Goal: Task Accomplishment & Management: Manage account settings

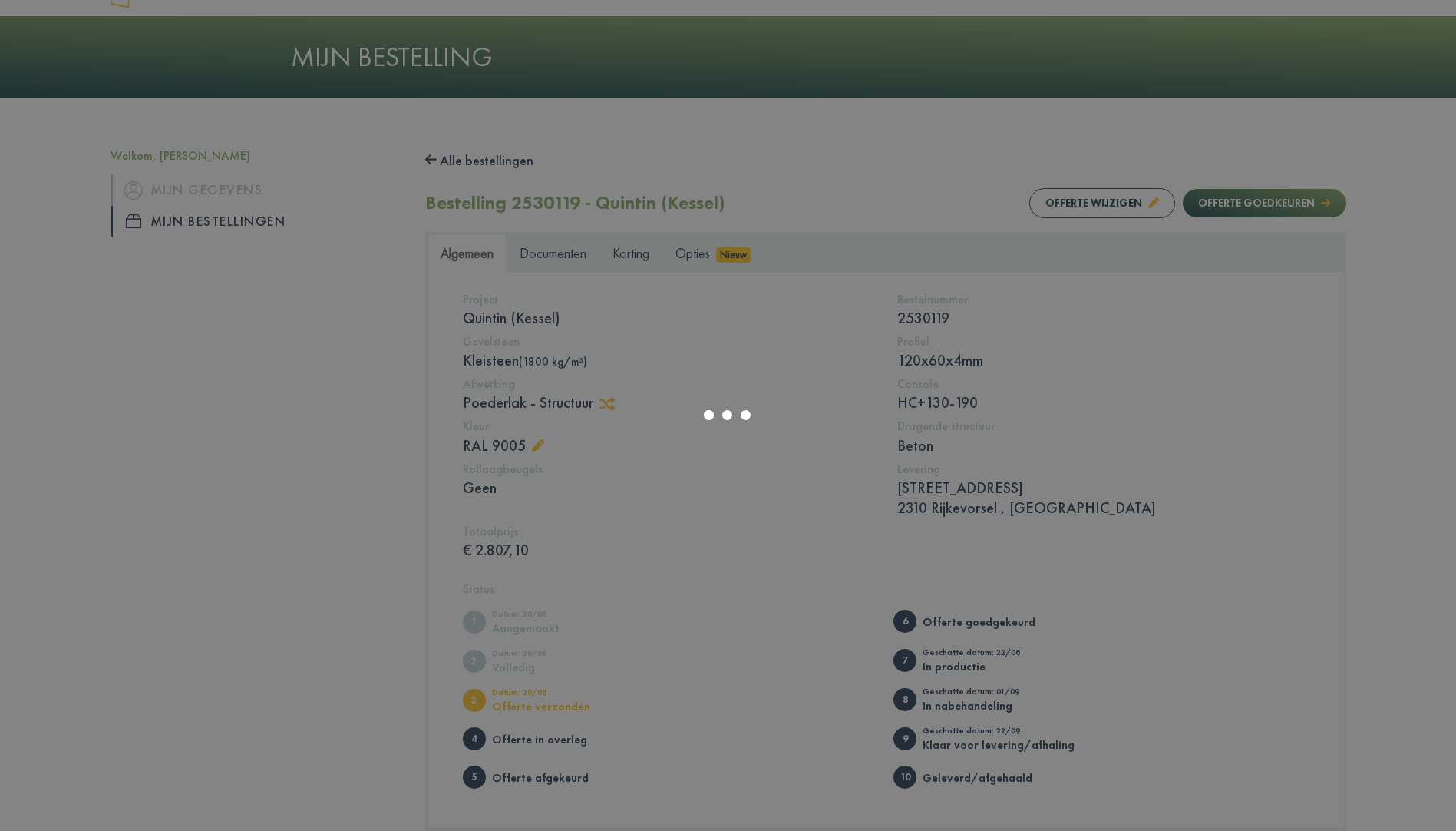
scroll to position [77, 0]
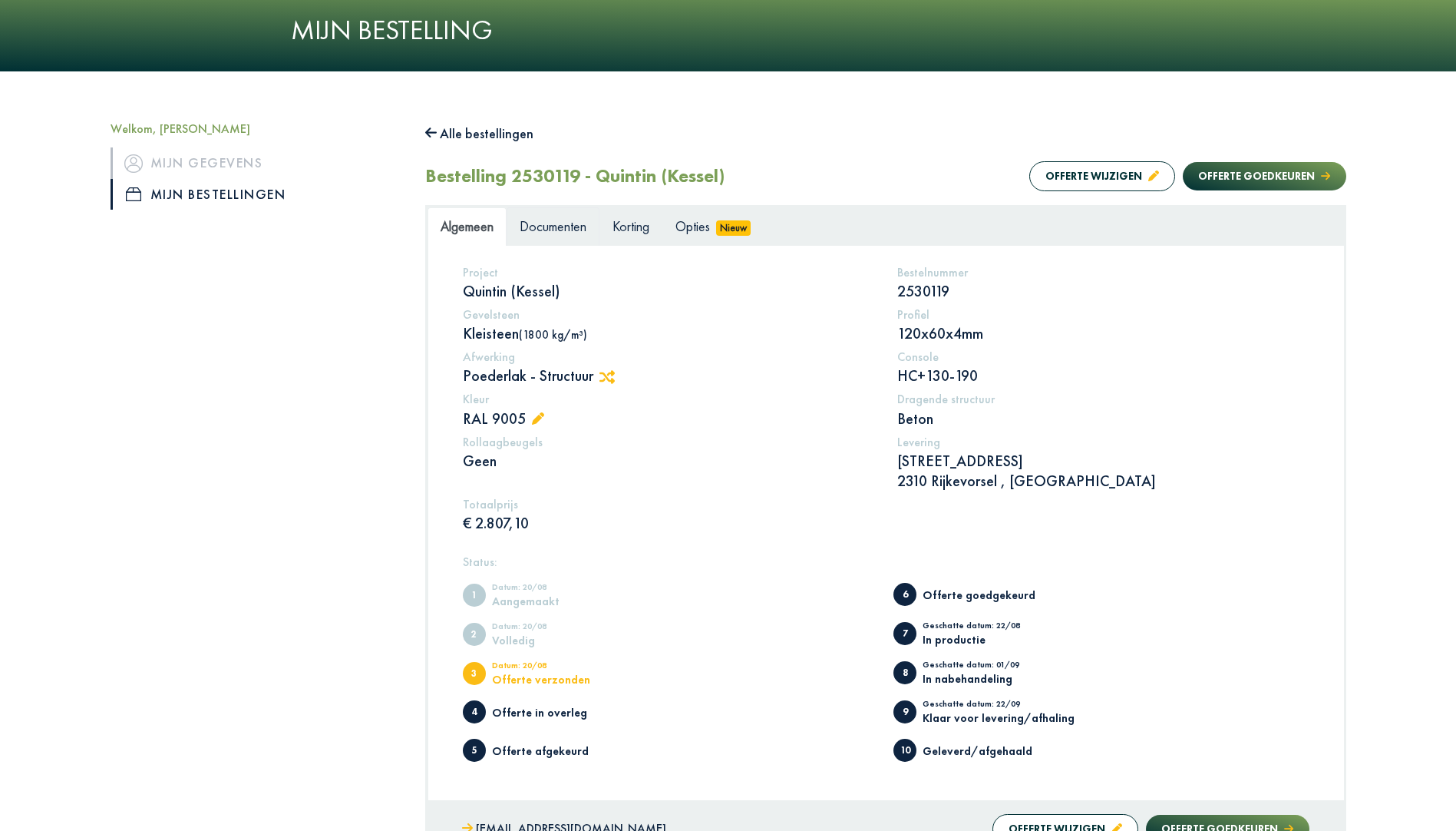
click at [564, 226] on span "Documenten" at bounding box center [552, 225] width 66 height 18
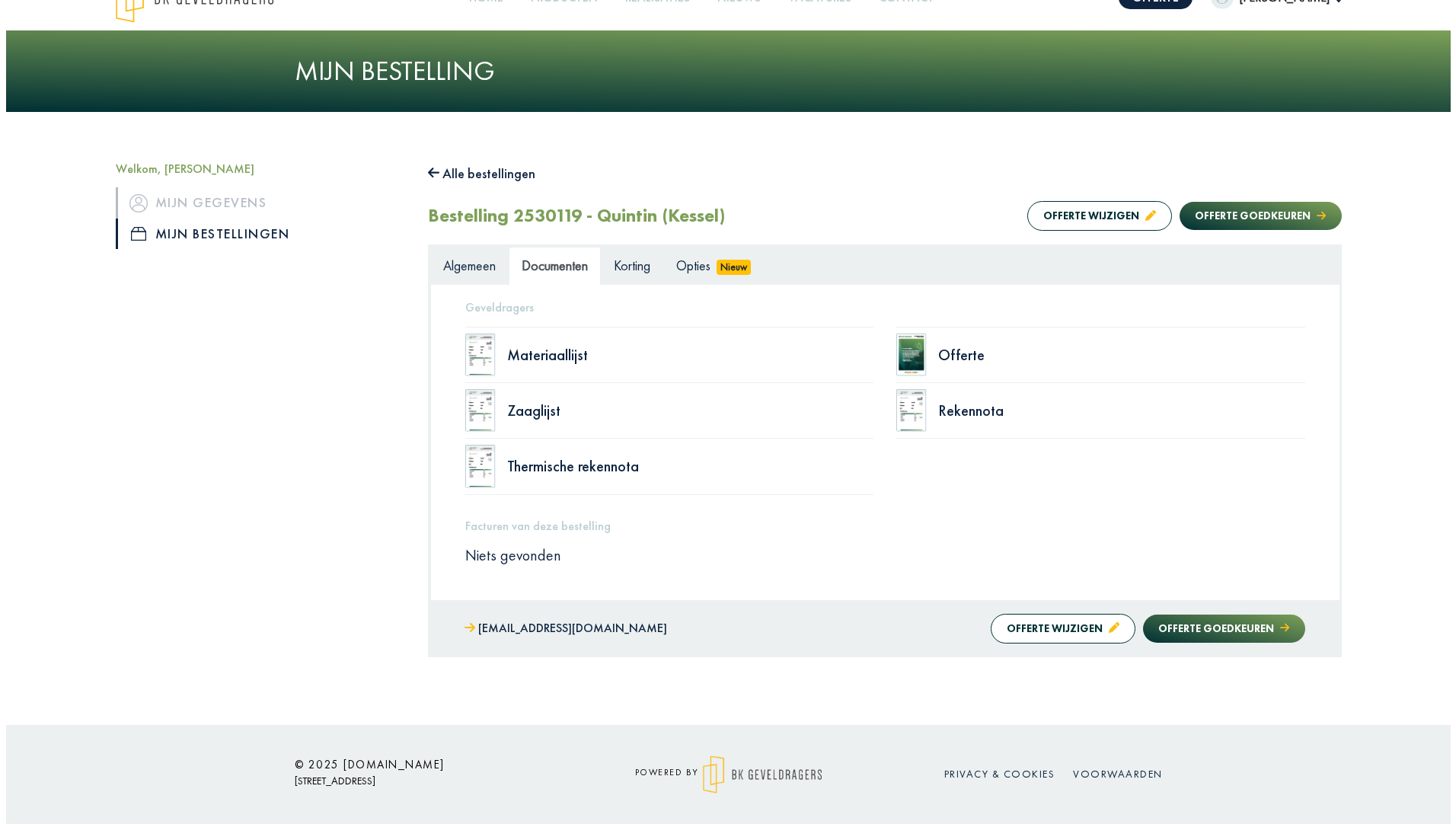
scroll to position [35, 0]
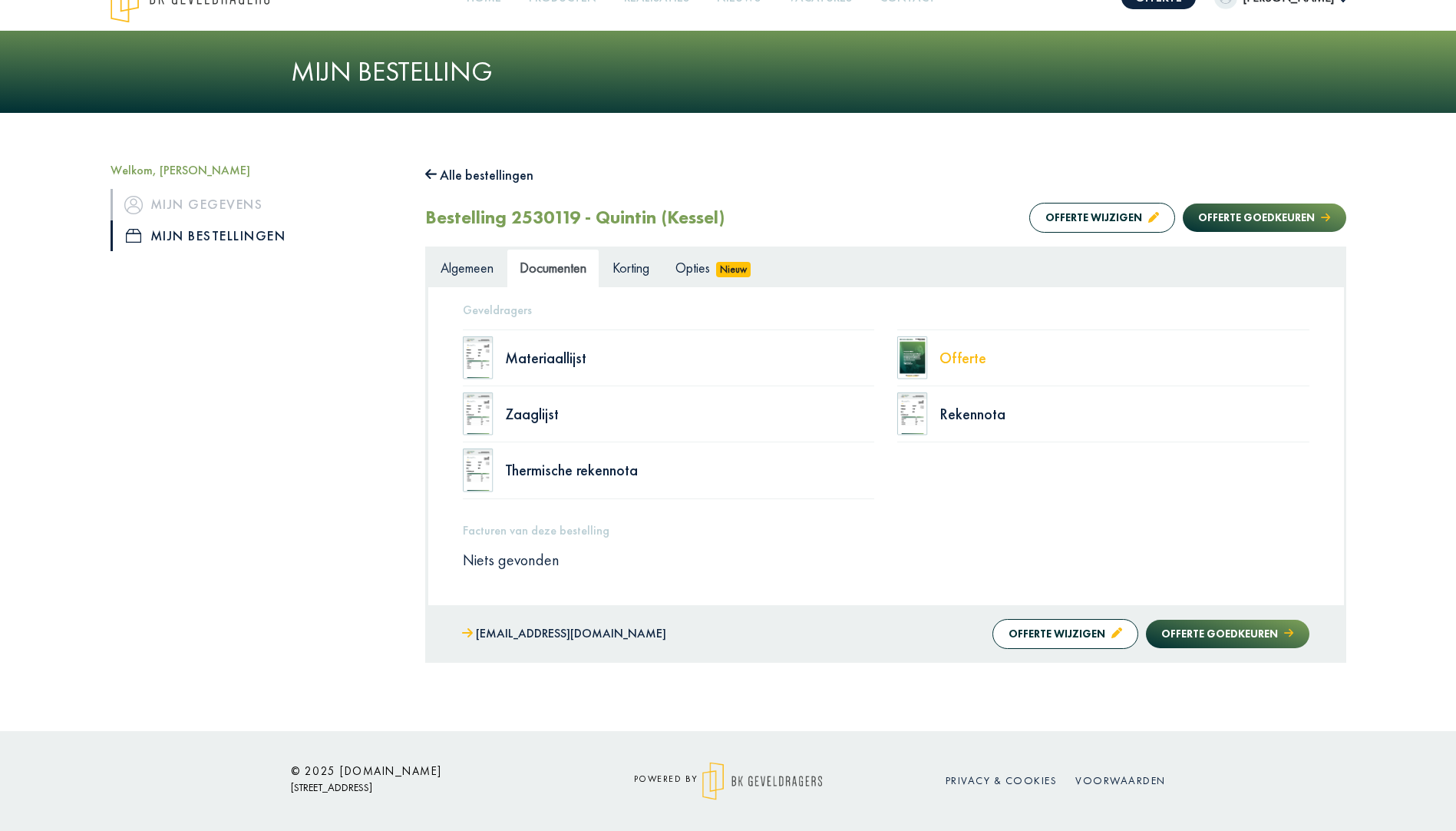
click at [964, 365] on div "Offerte" at bounding box center [1124, 358] width 370 height 15
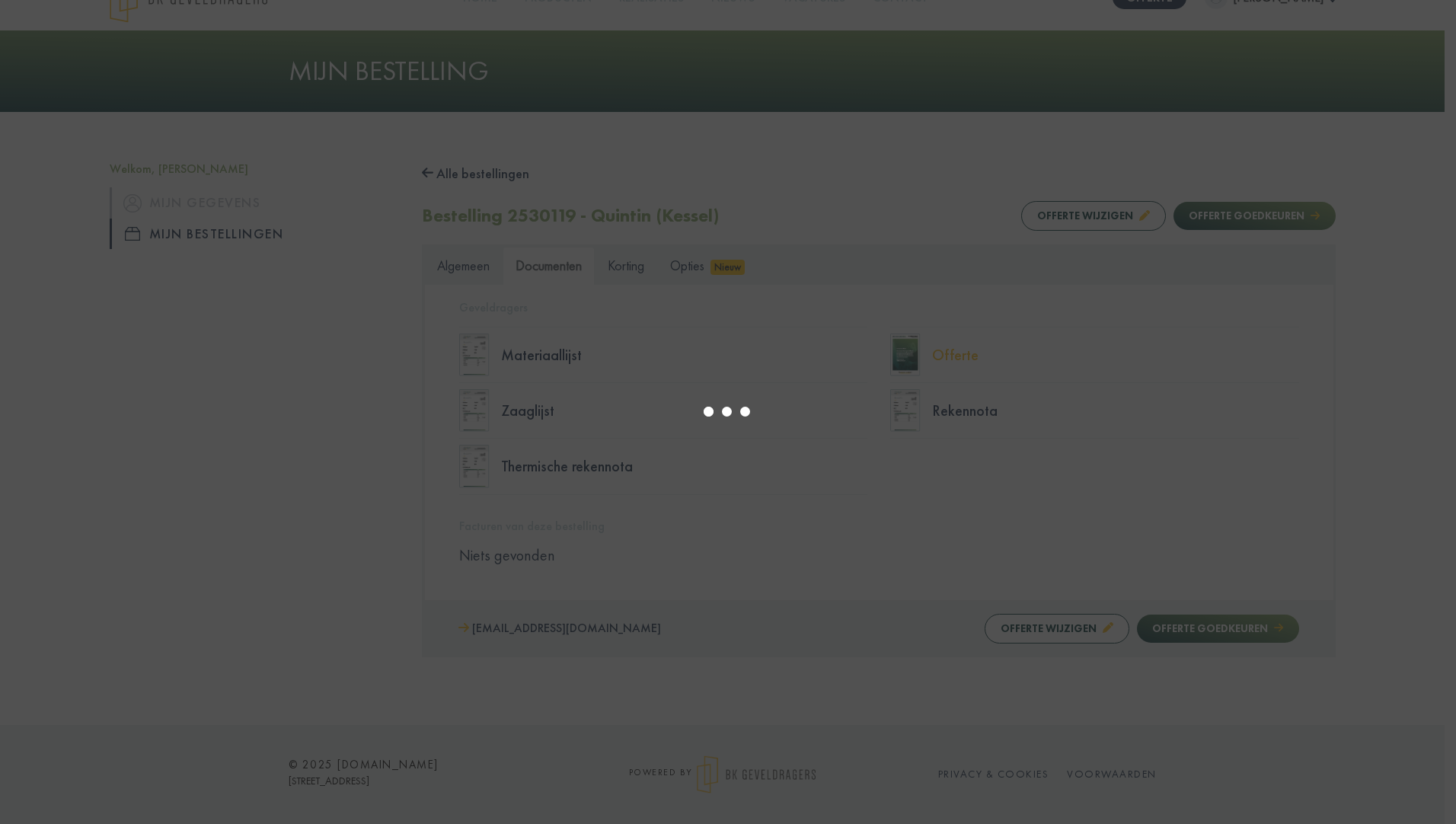
select select "******"
type input "*"
select select "****"
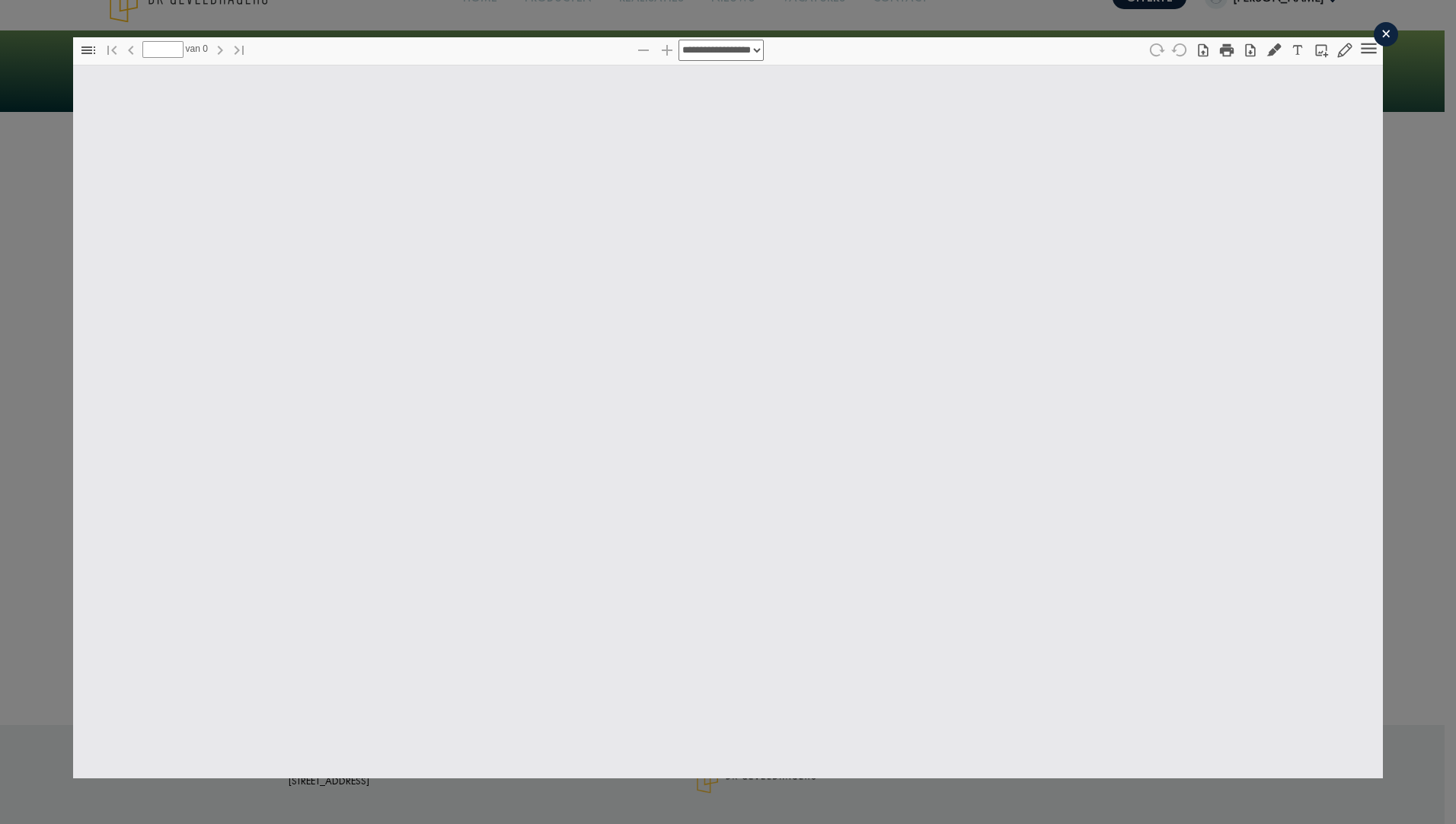
type input "*"
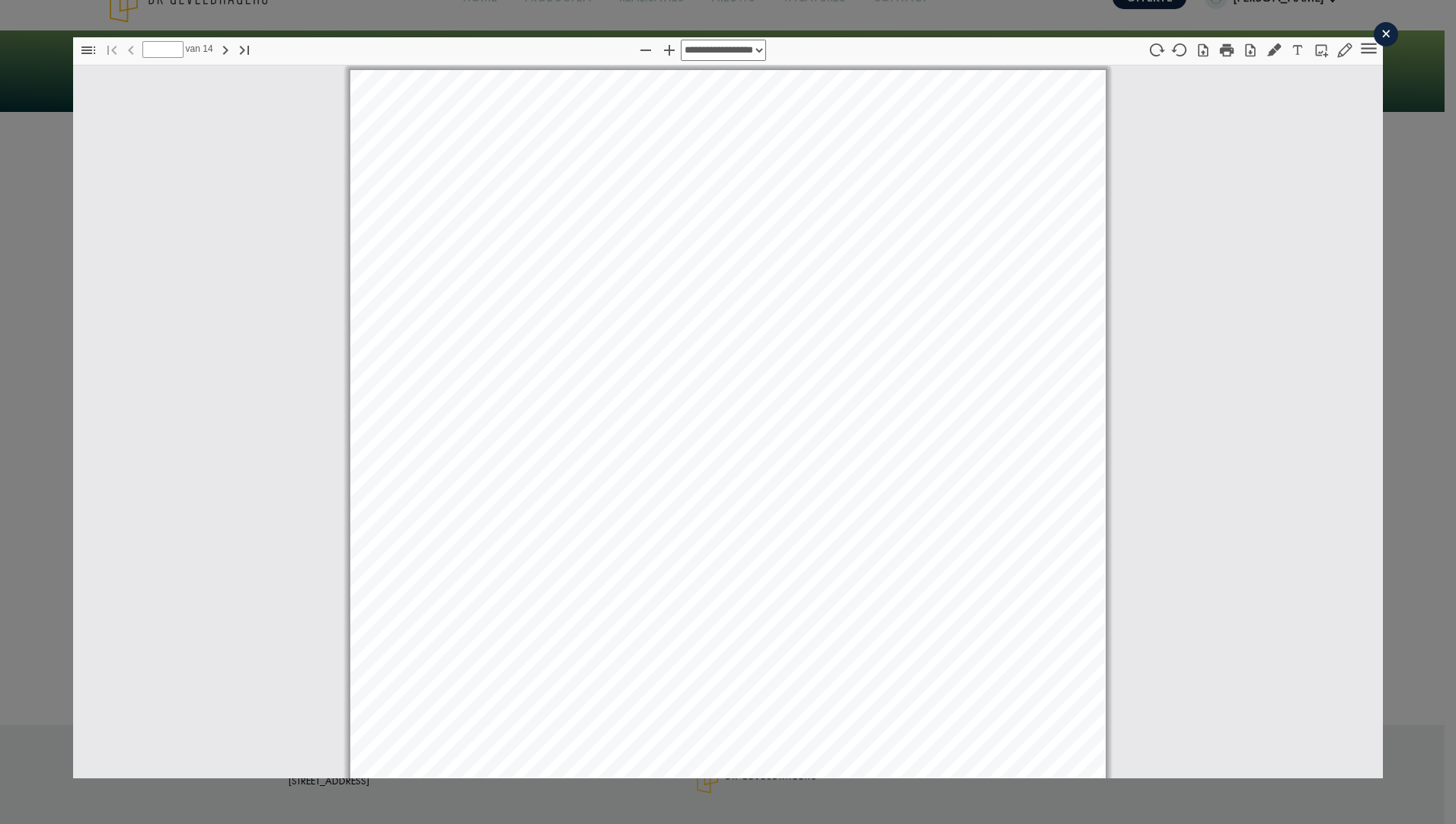
scroll to position [7, 0]
select select "****"
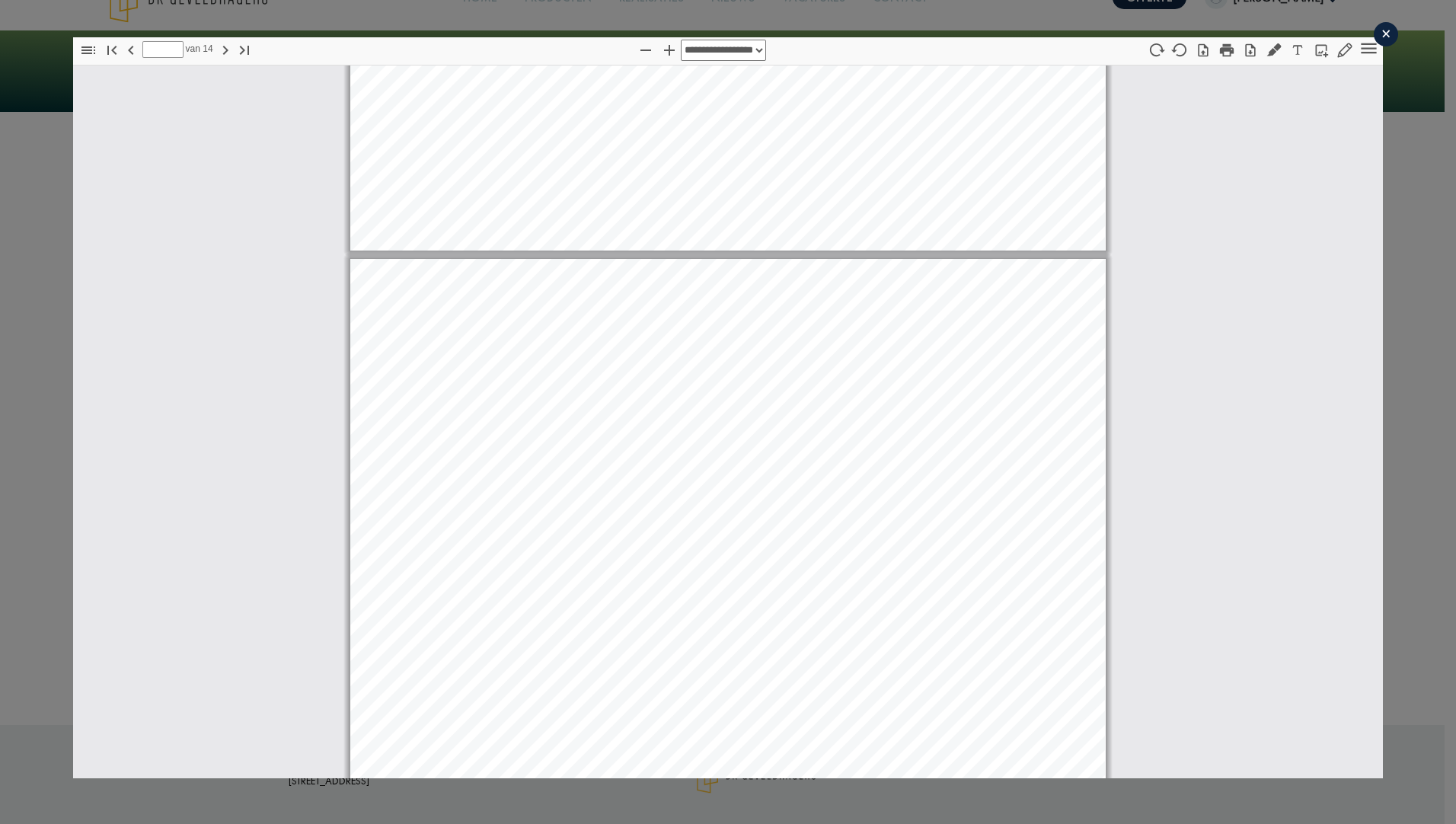
scroll to position [13102, 0]
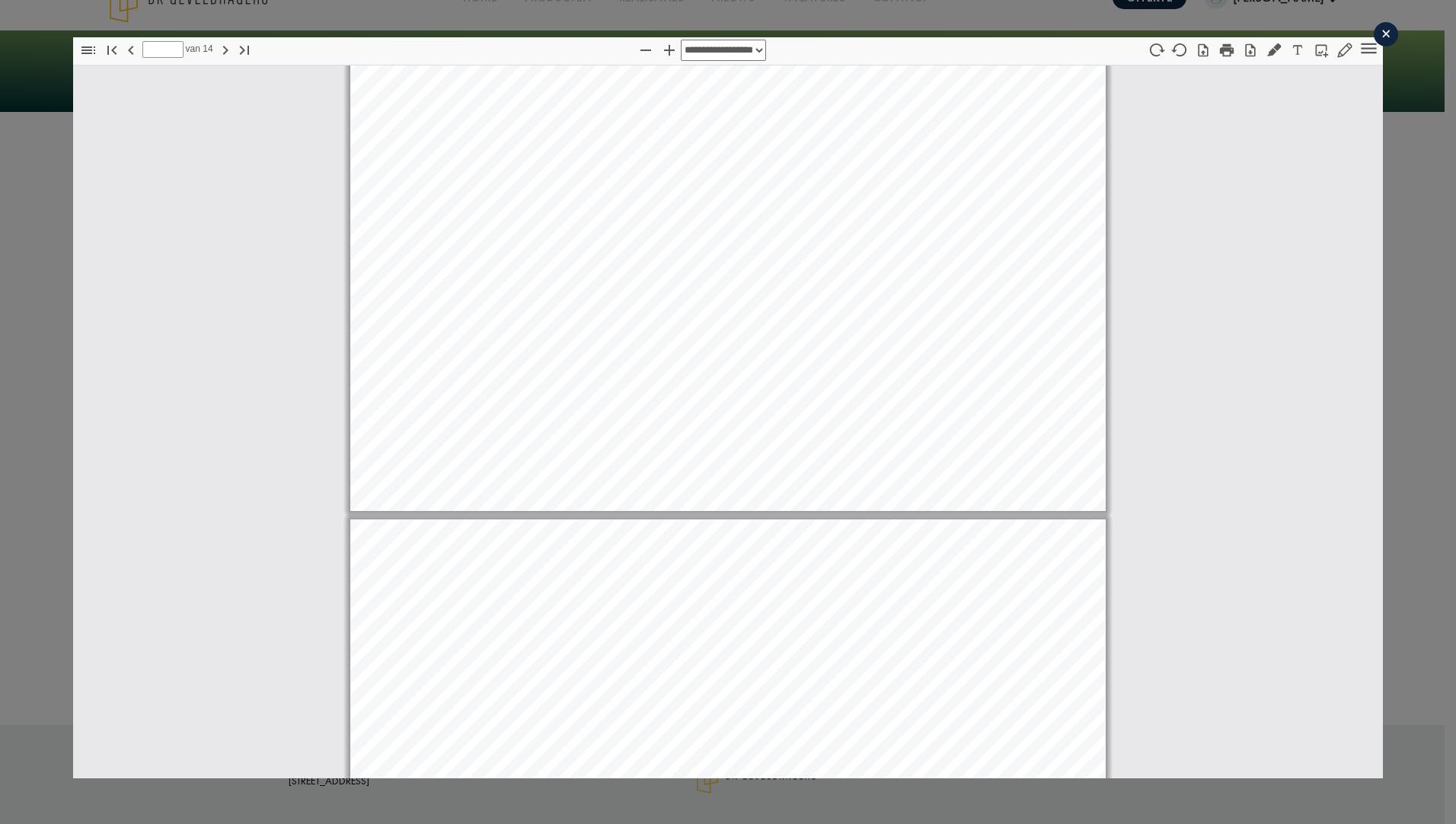
type input "**"
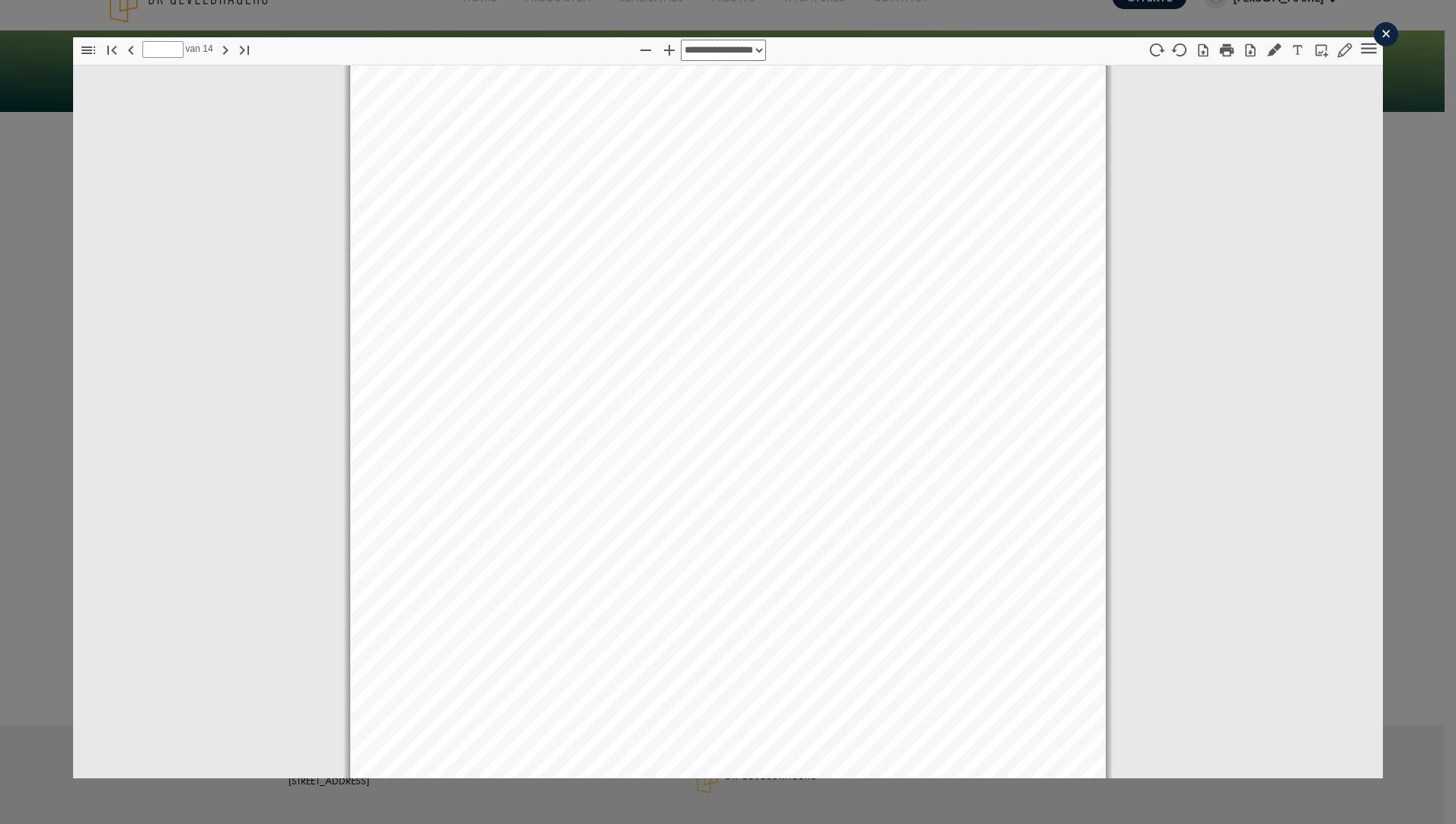
click at [1374, 32] on div "×" at bounding box center [1386, 34] width 24 height 24
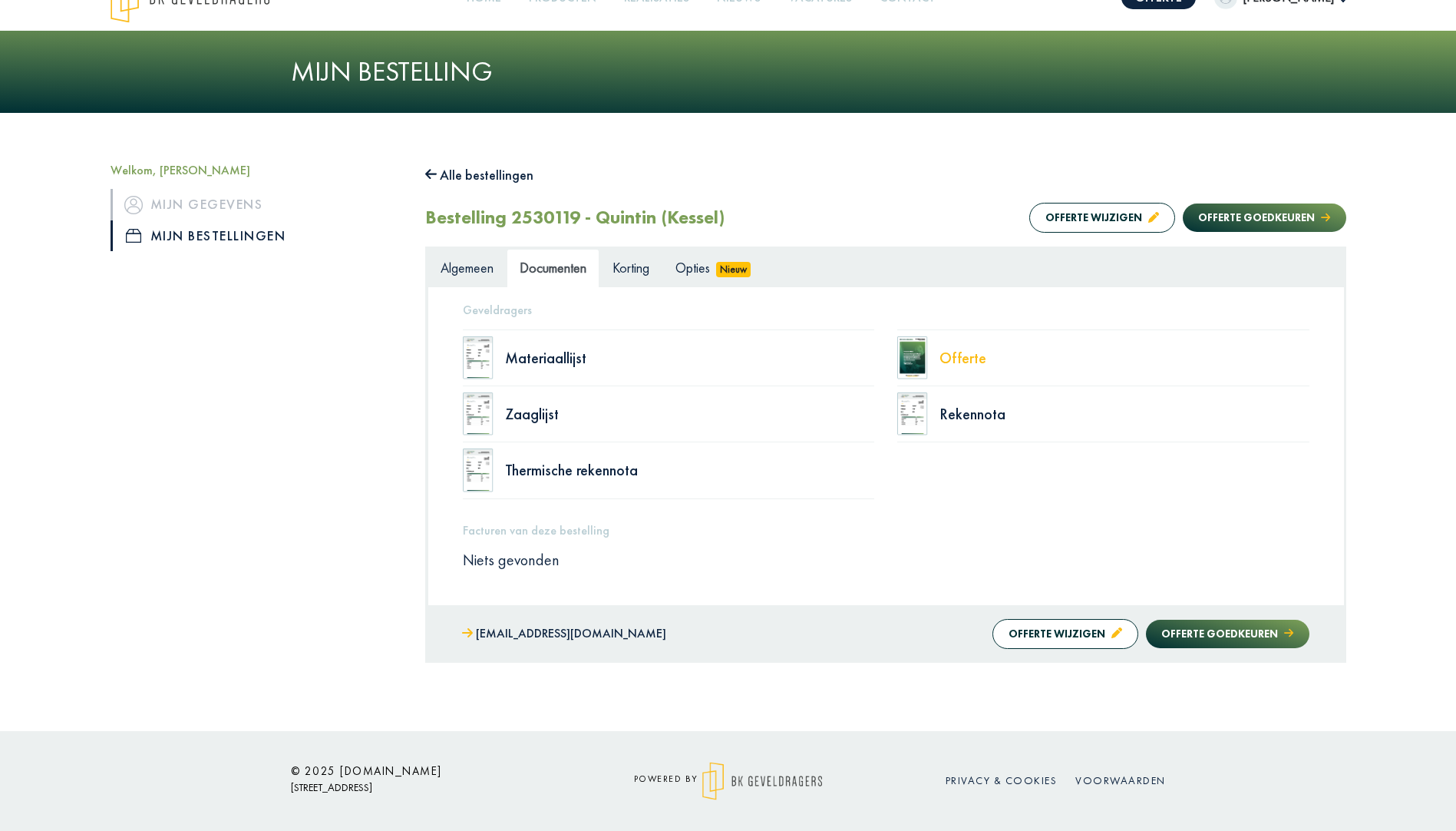
click at [973, 358] on div "Offerte" at bounding box center [1124, 358] width 370 height 15
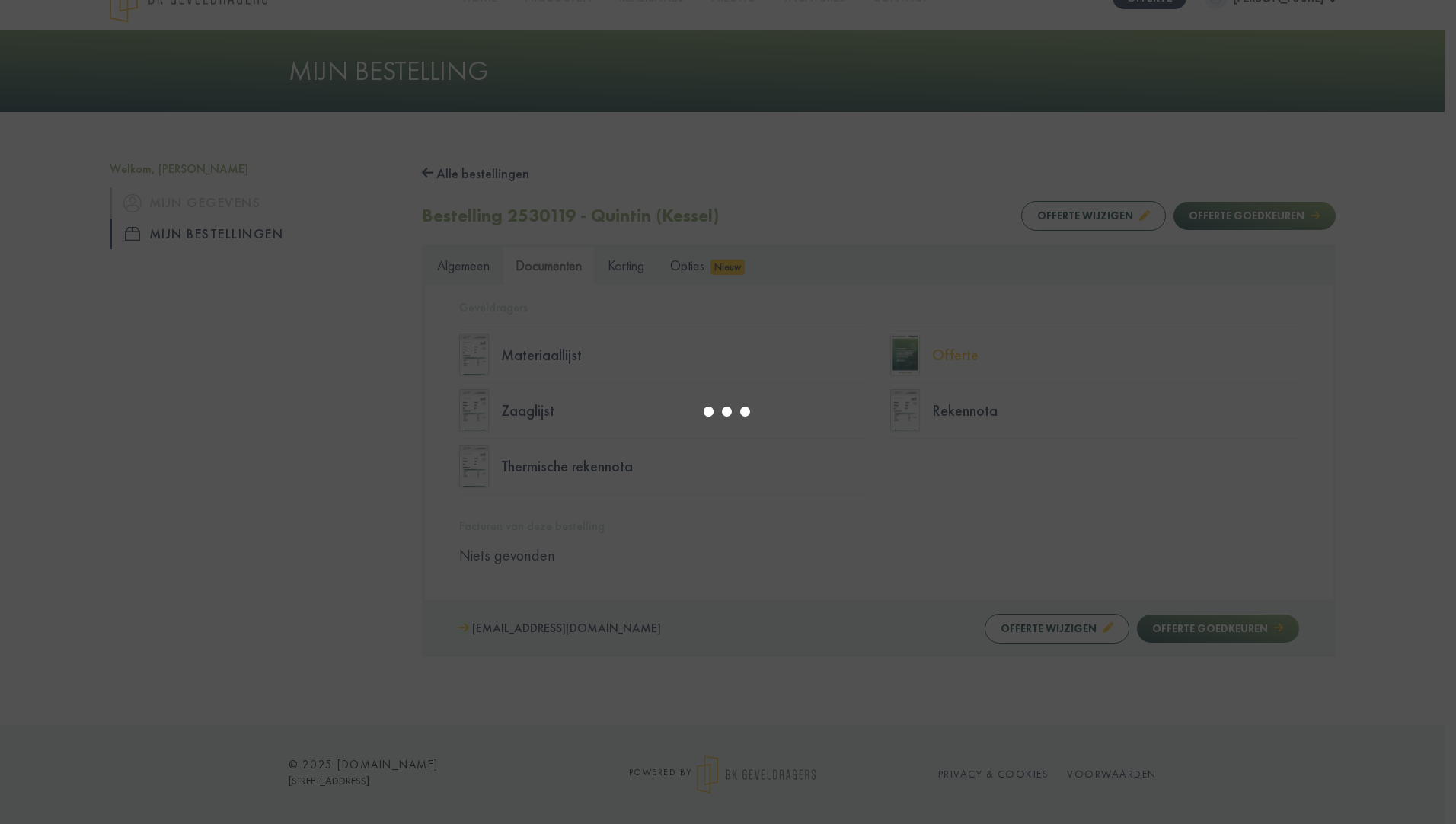
scroll to position [7, 0]
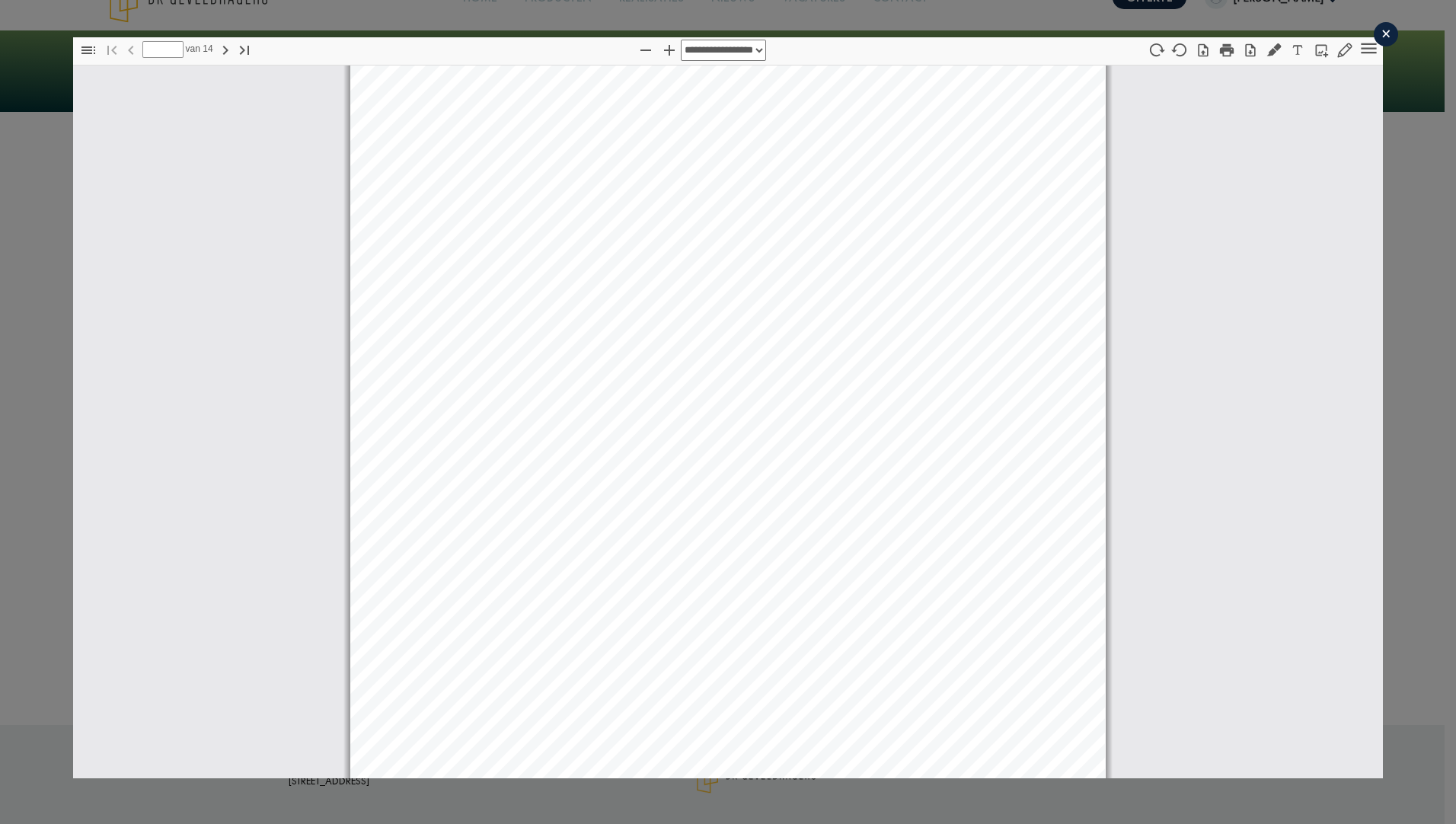
select select "****"
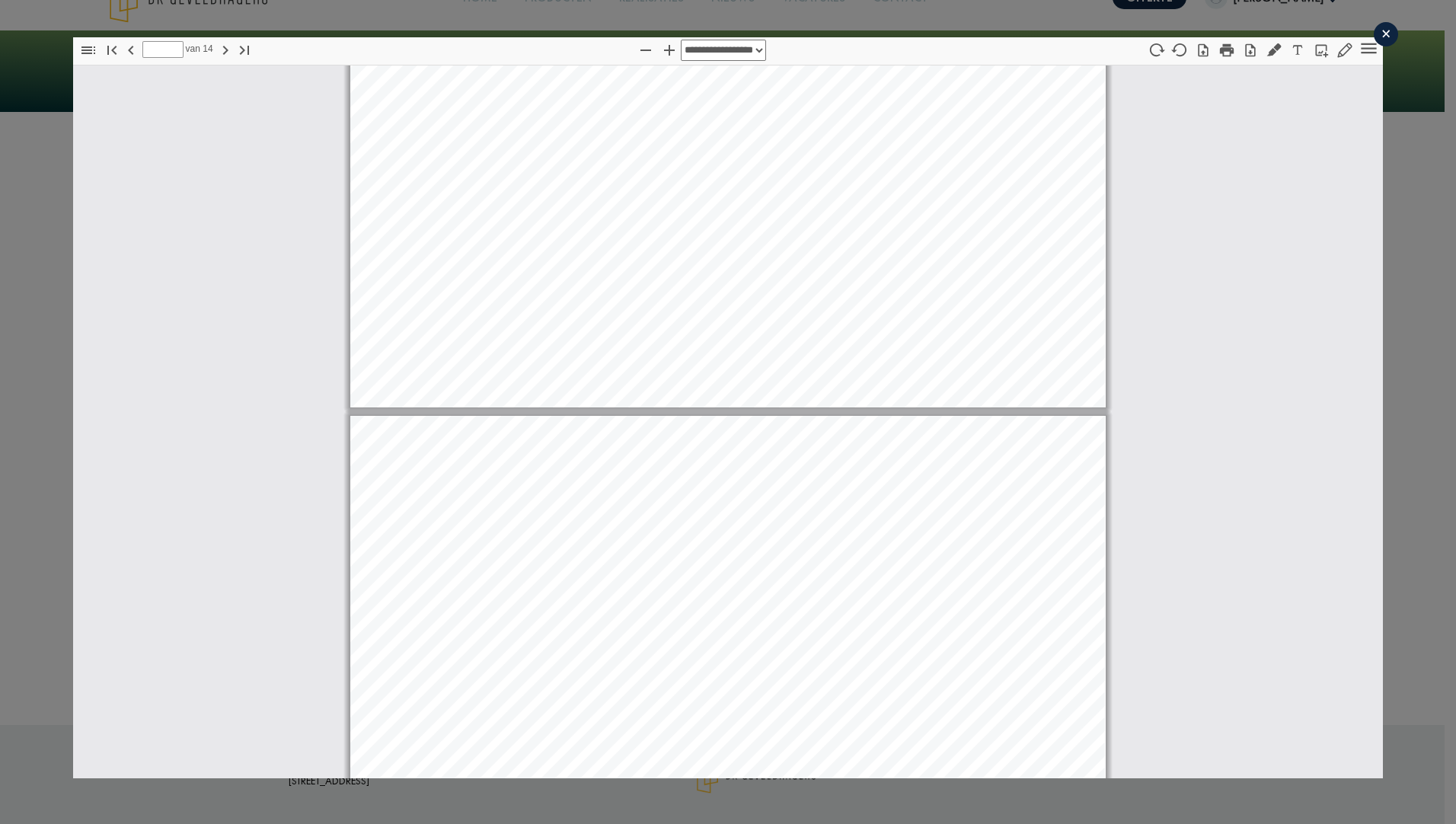
type input "**"
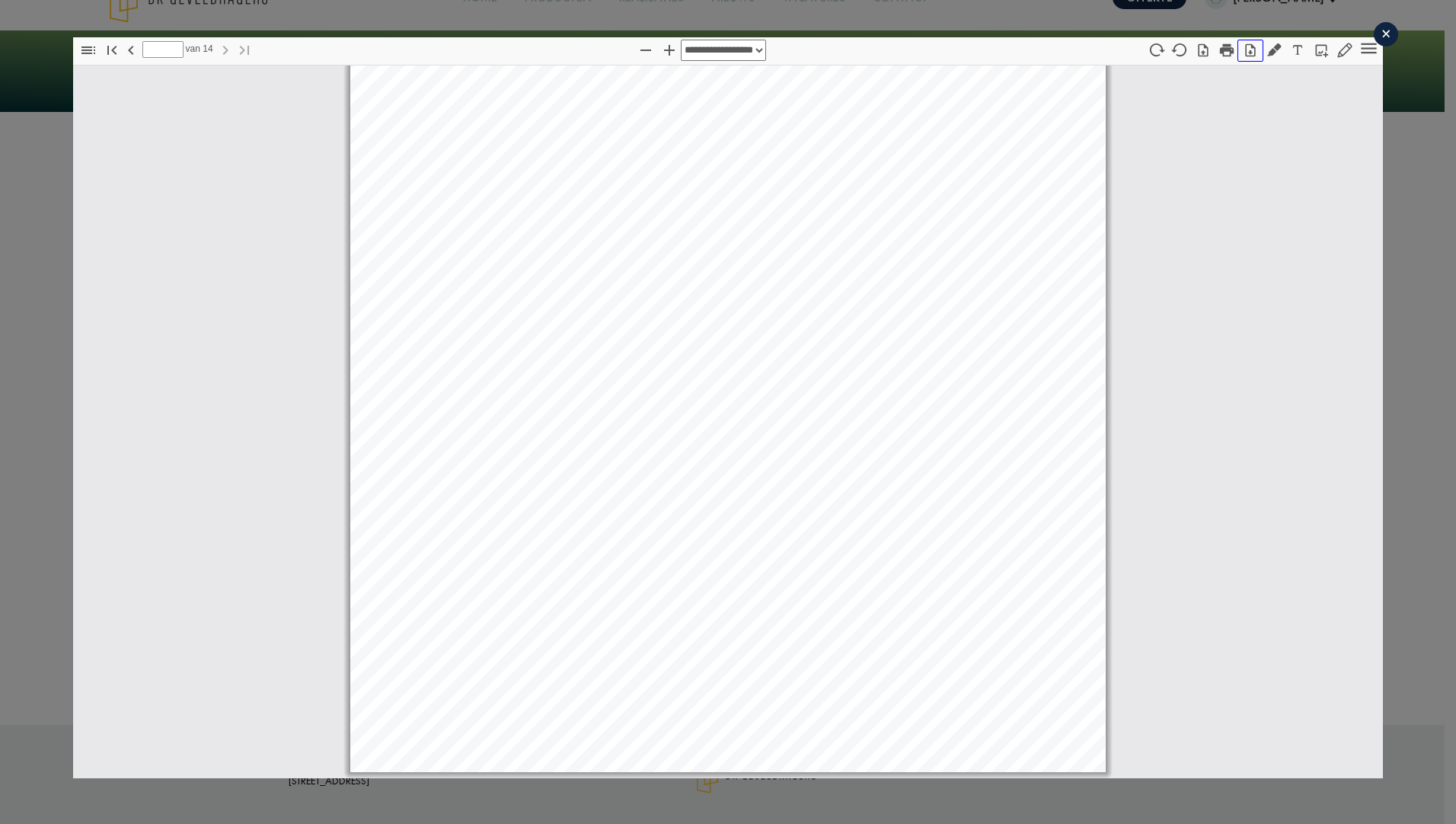
click at [1243, 54] on icon "button" at bounding box center [1250, 50] width 15 height 15
click at [1385, 33] on div "×" at bounding box center [1386, 34] width 24 height 24
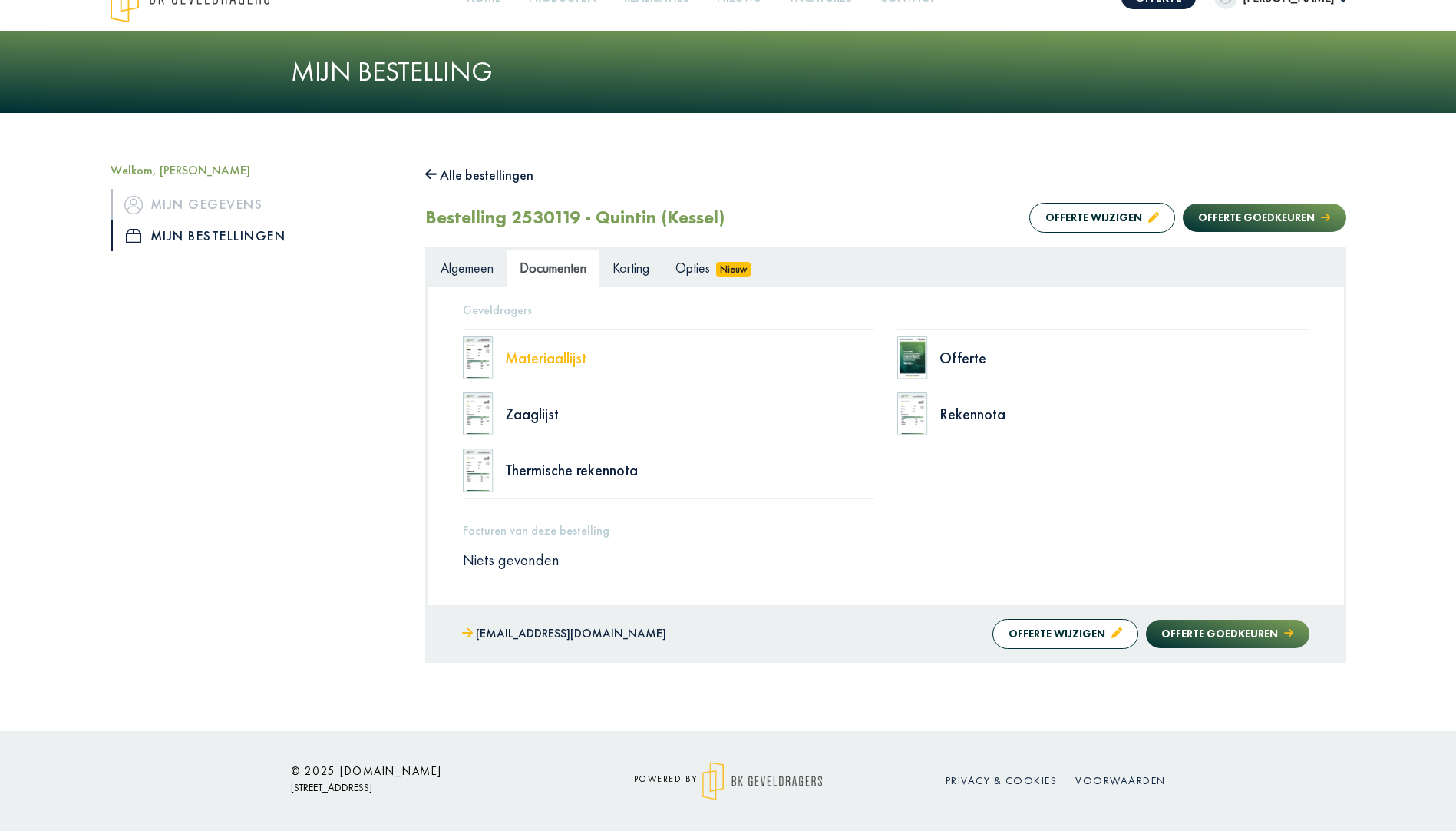
click at [568, 354] on div "Materiaallijst" at bounding box center [690, 358] width 370 height 15
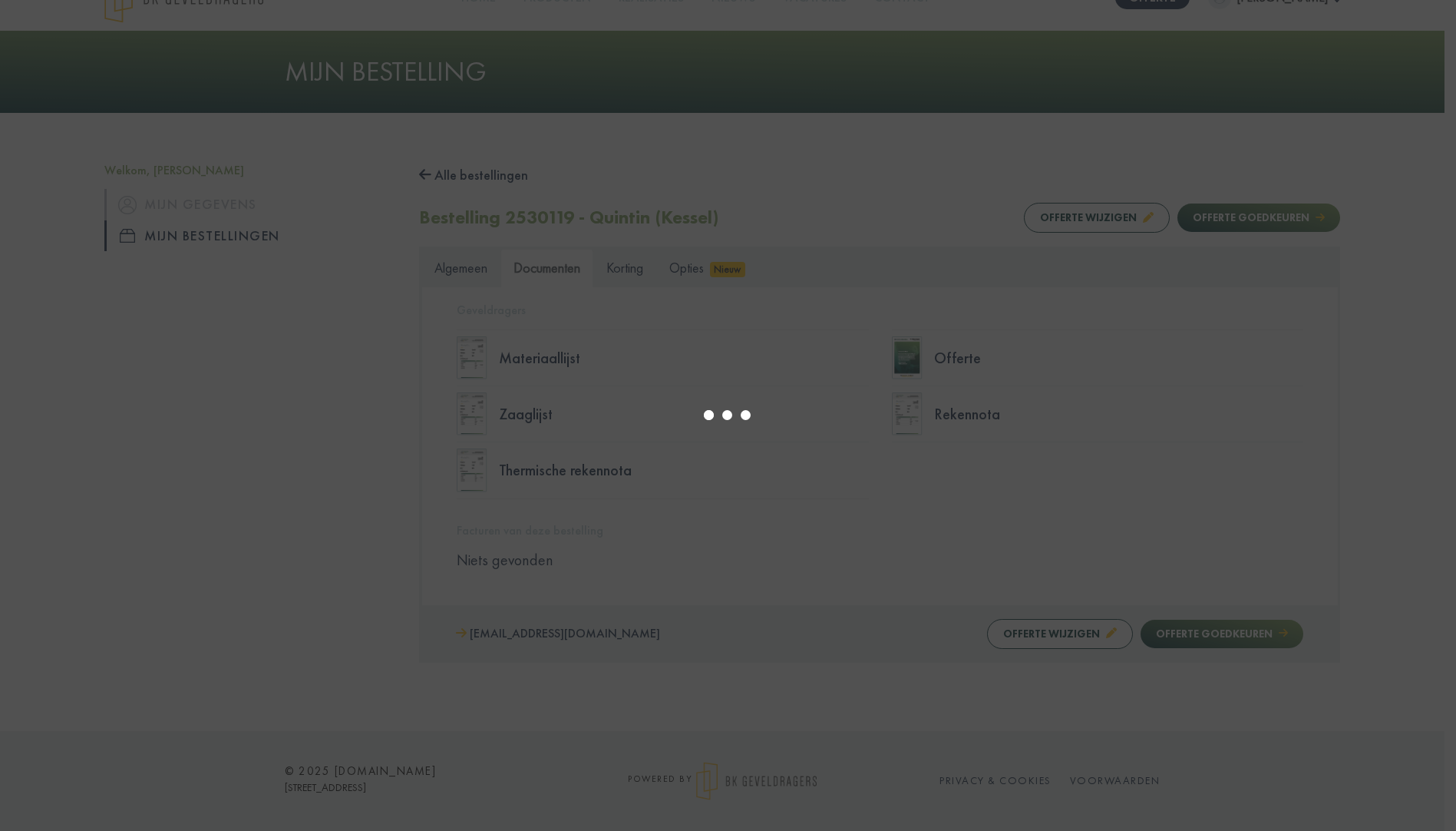
select select "******"
type input "*"
select select "****"
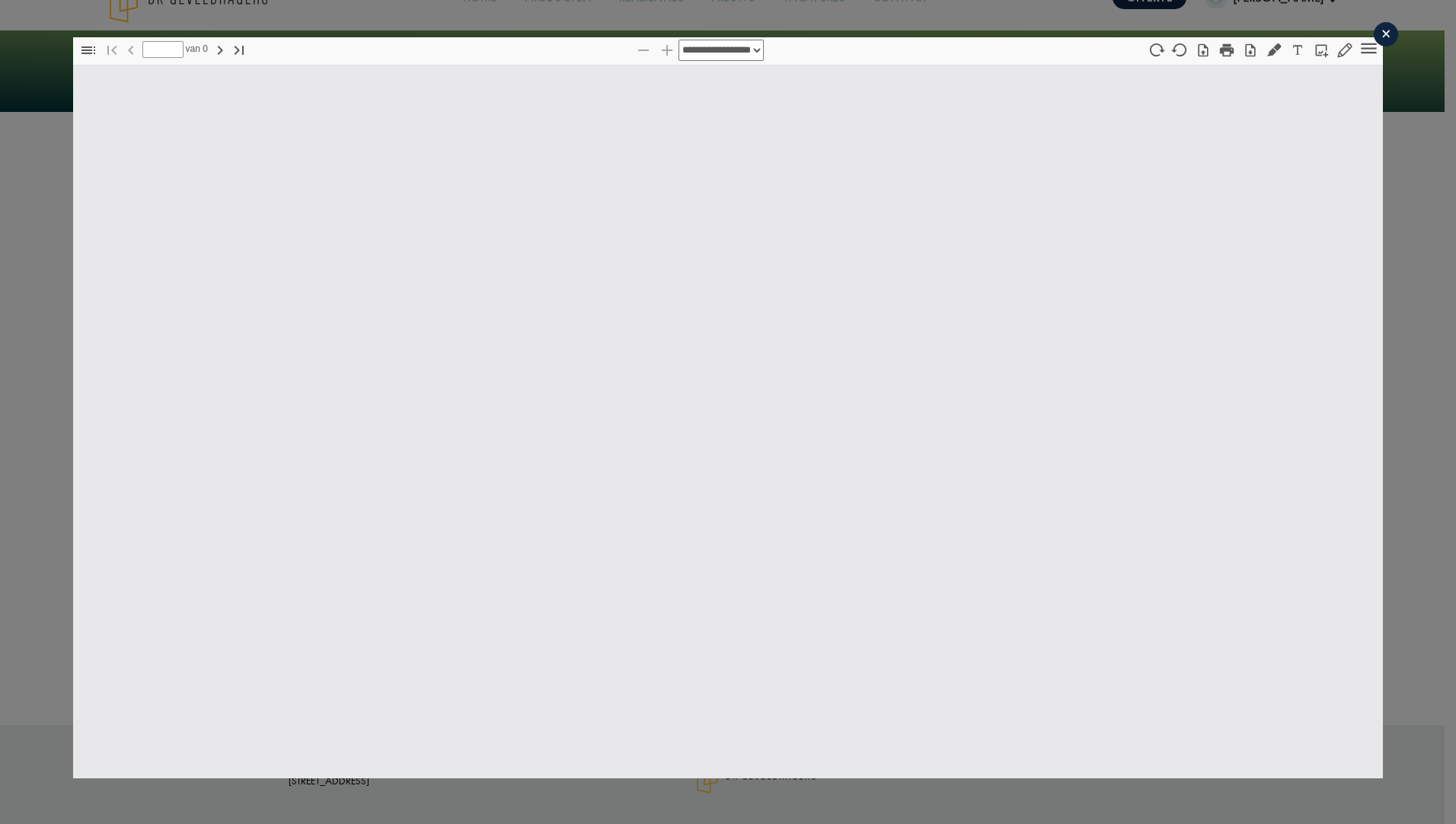
type input "*"
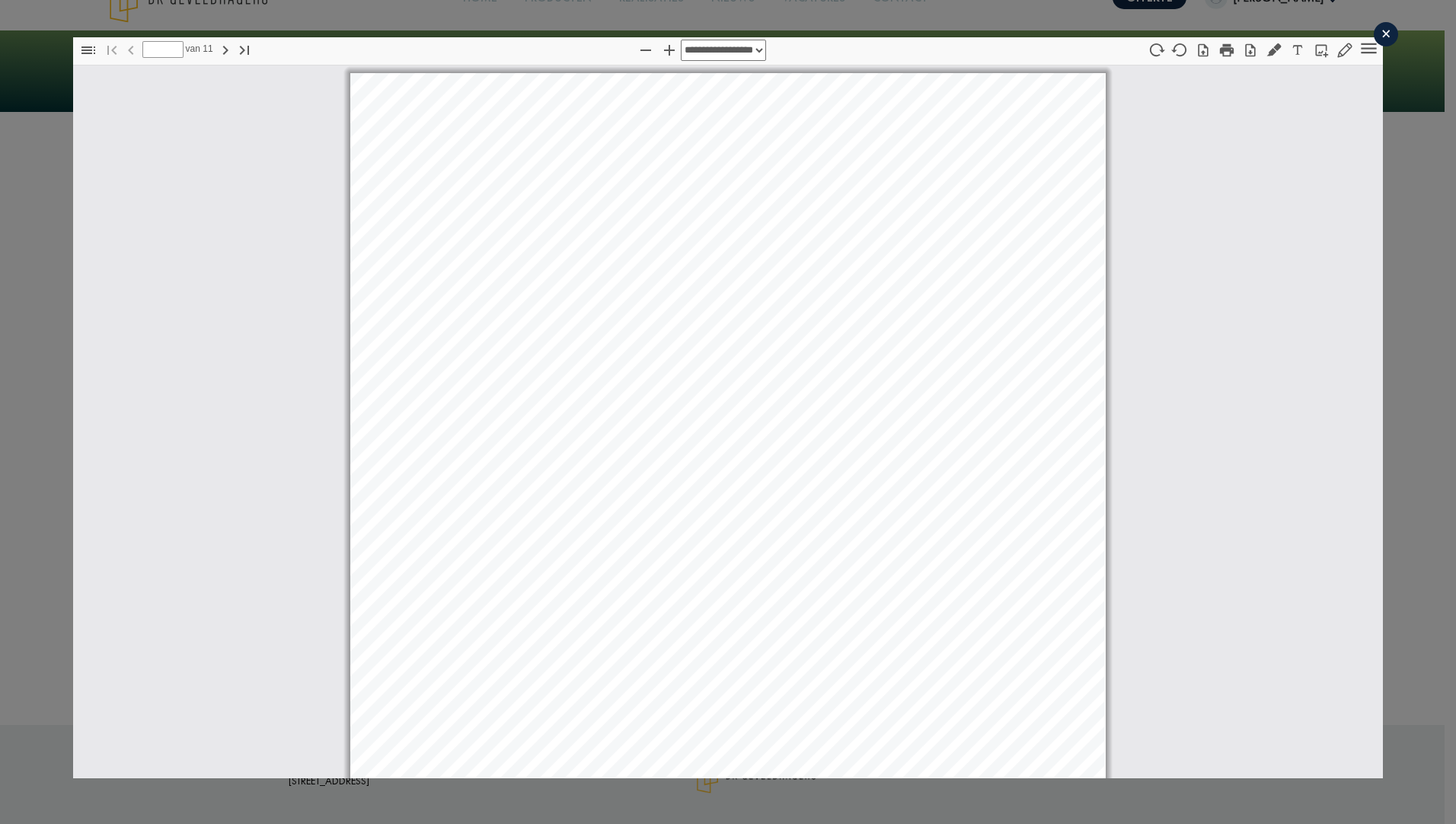
scroll to position [7, 0]
select select "****"
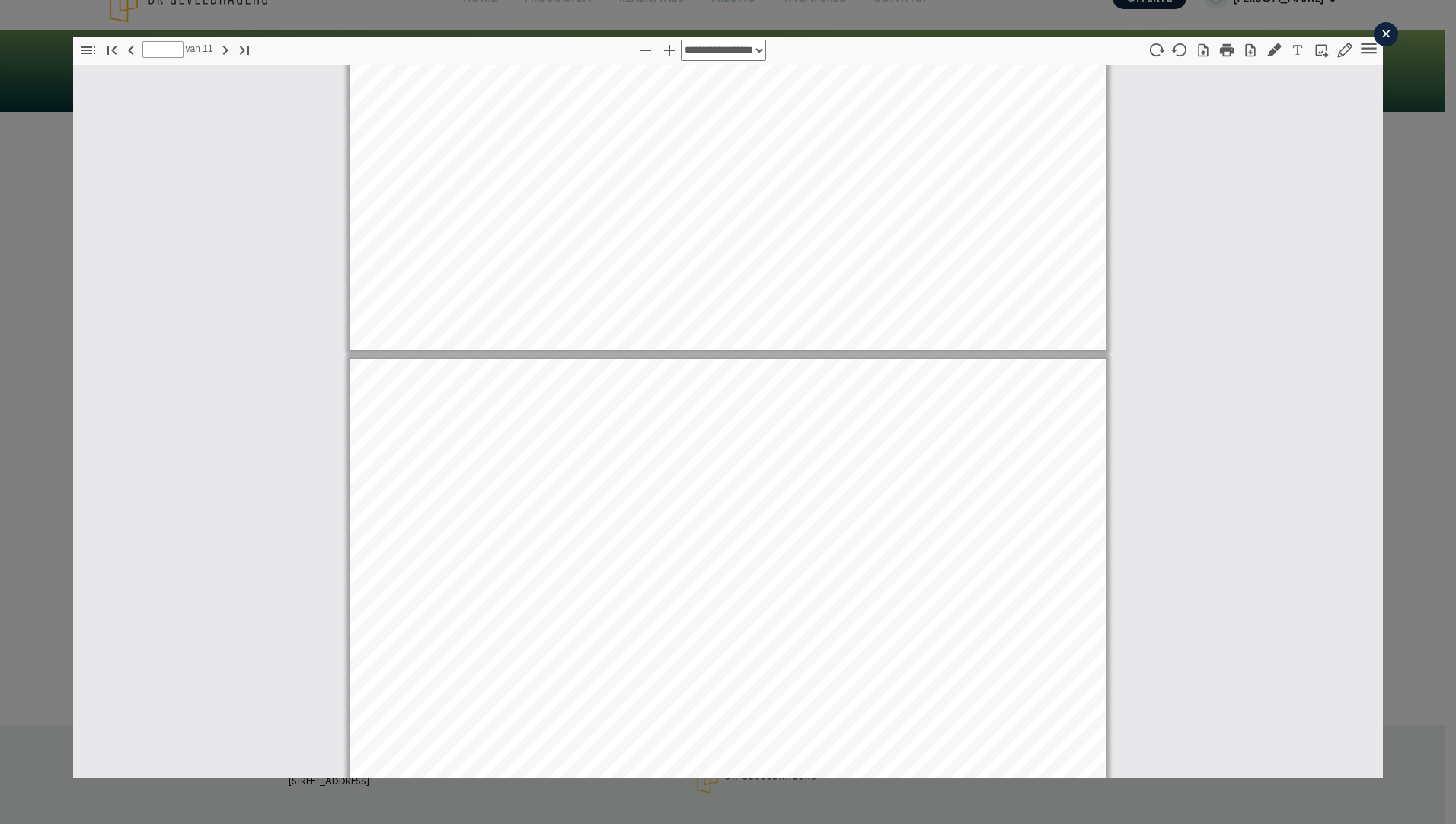
type input "**"
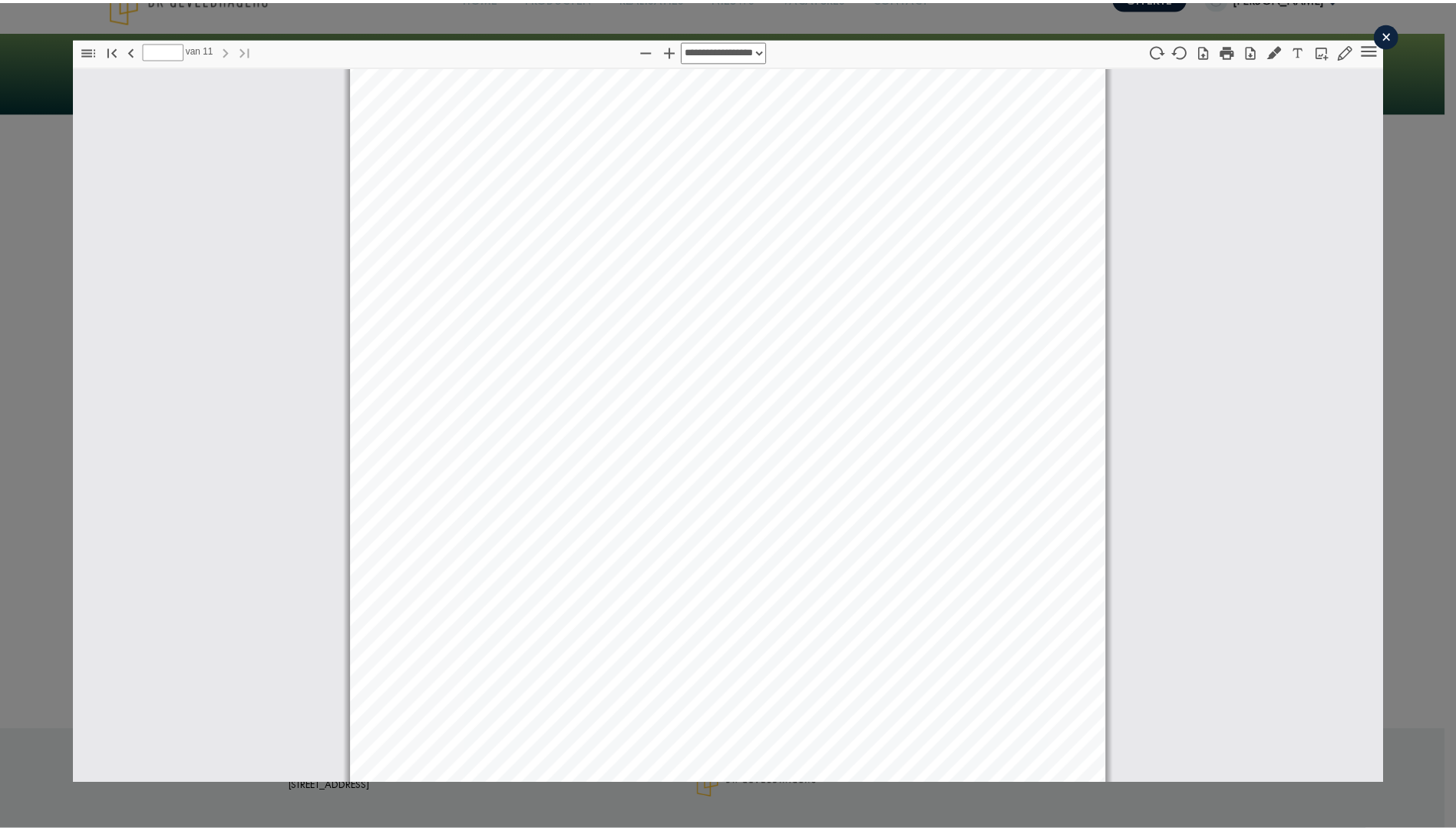
scroll to position [11229, 0]
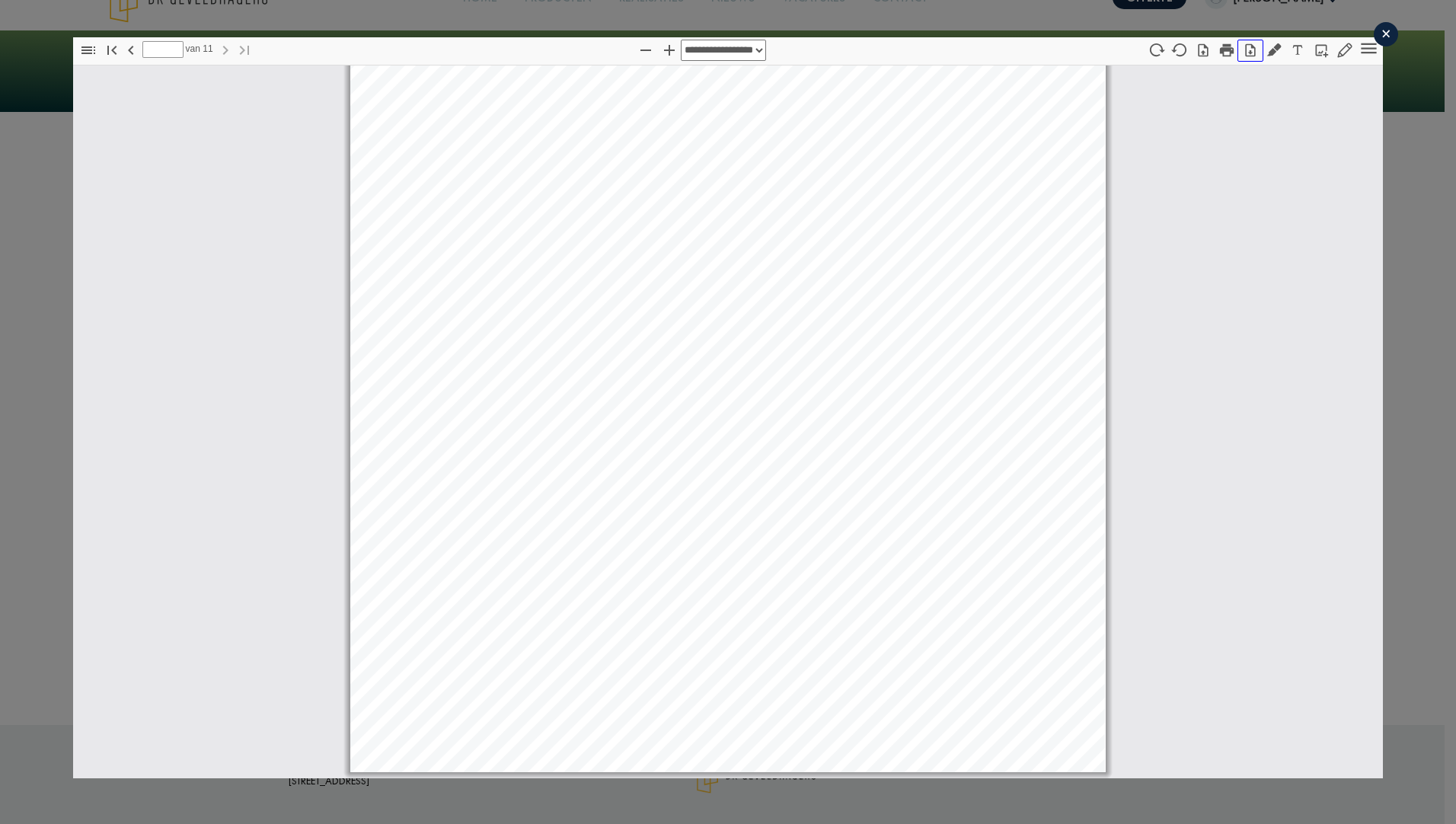
click at [1243, 53] on icon "button" at bounding box center [1250, 50] width 15 height 15
click at [1374, 36] on div "×" at bounding box center [1386, 34] width 24 height 24
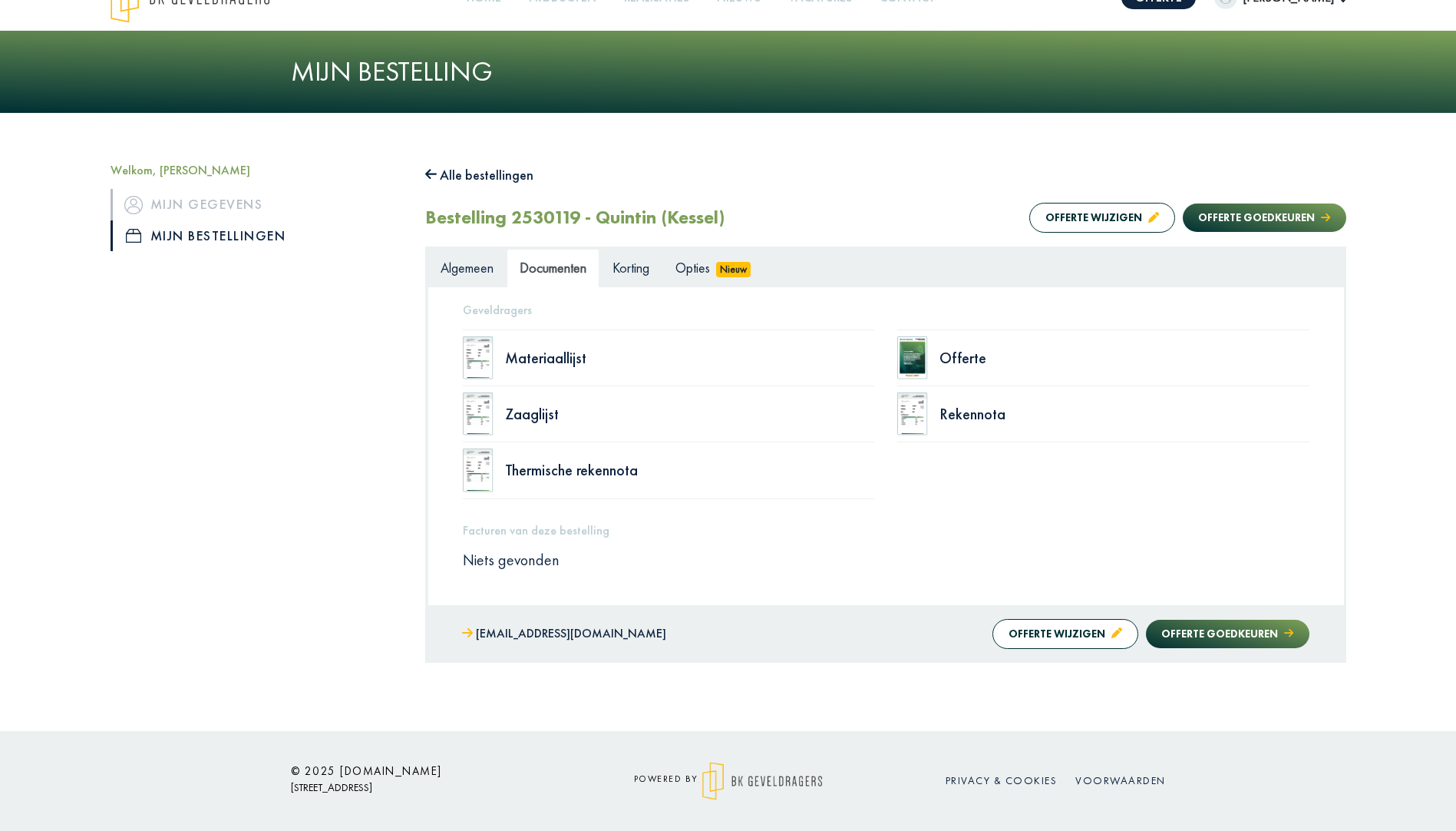
click at [1295, 235] on div "Bestelling 2530119 - Quintin (Kessel) Offerte wijzigen Offerte goedkeuren" at bounding box center [886, 217] width 921 height 35
click at [1295, 207] on button "Offerte goedkeuren" at bounding box center [1264, 218] width 163 height 28
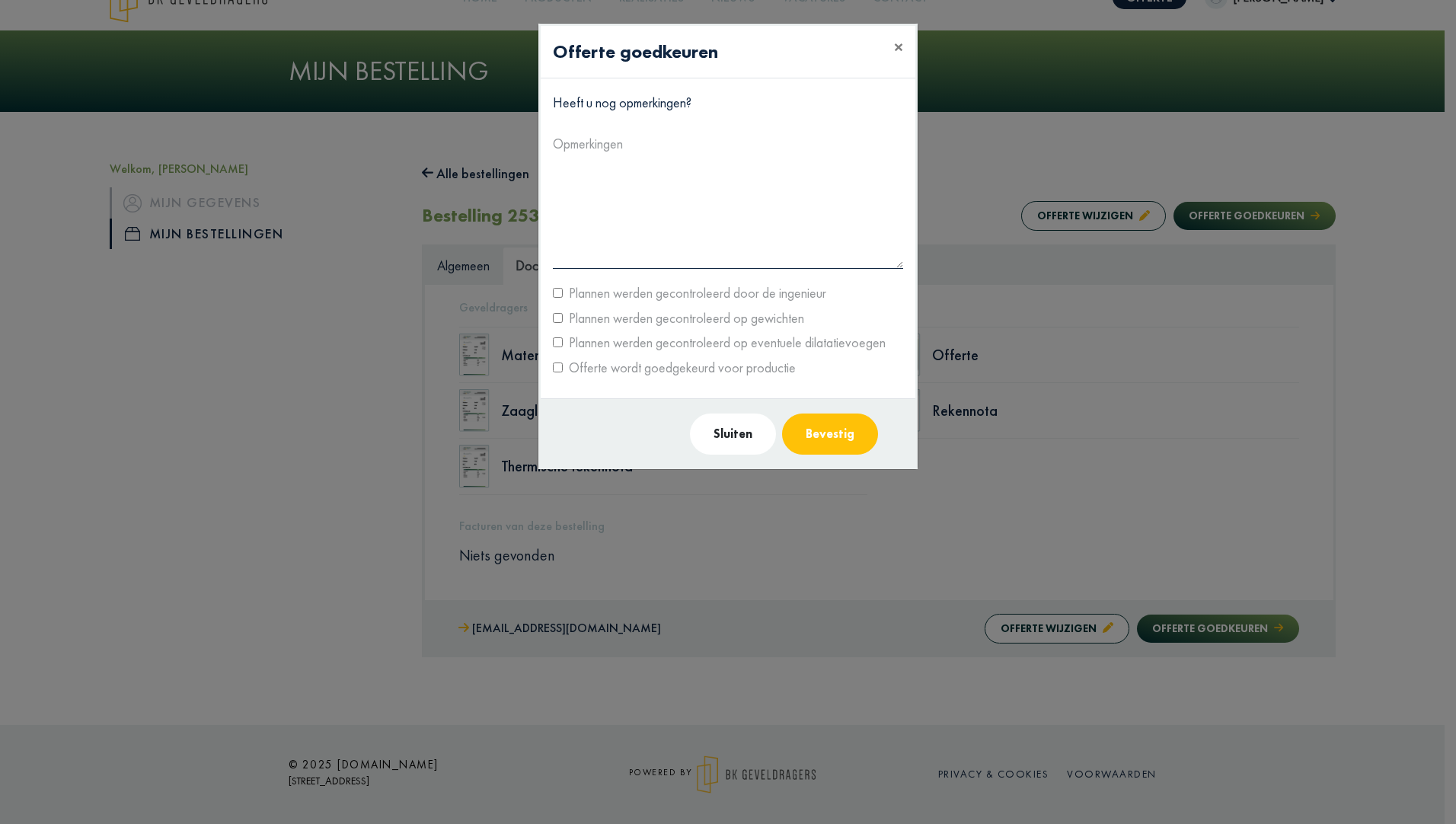
click at [623, 285] on label "Plannen werden gecontroleerd door de ingenieur" at bounding box center [694, 293] width 263 height 24
click at [619, 314] on label "Plannen werden gecontroleerd op gewichten" at bounding box center [683, 318] width 241 height 24
click at [615, 345] on label "Plannen werden gecontroleerd op eventuele dilatatievoegen" at bounding box center [724, 342] width 323 height 24
click at [620, 370] on label "Offerte wordt goedgekeurd voor productie" at bounding box center [678, 368] width 233 height 24
click at [784, 427] on div "Sluiten Bevestig" at bounding box center [728, 434] width 374 height 70
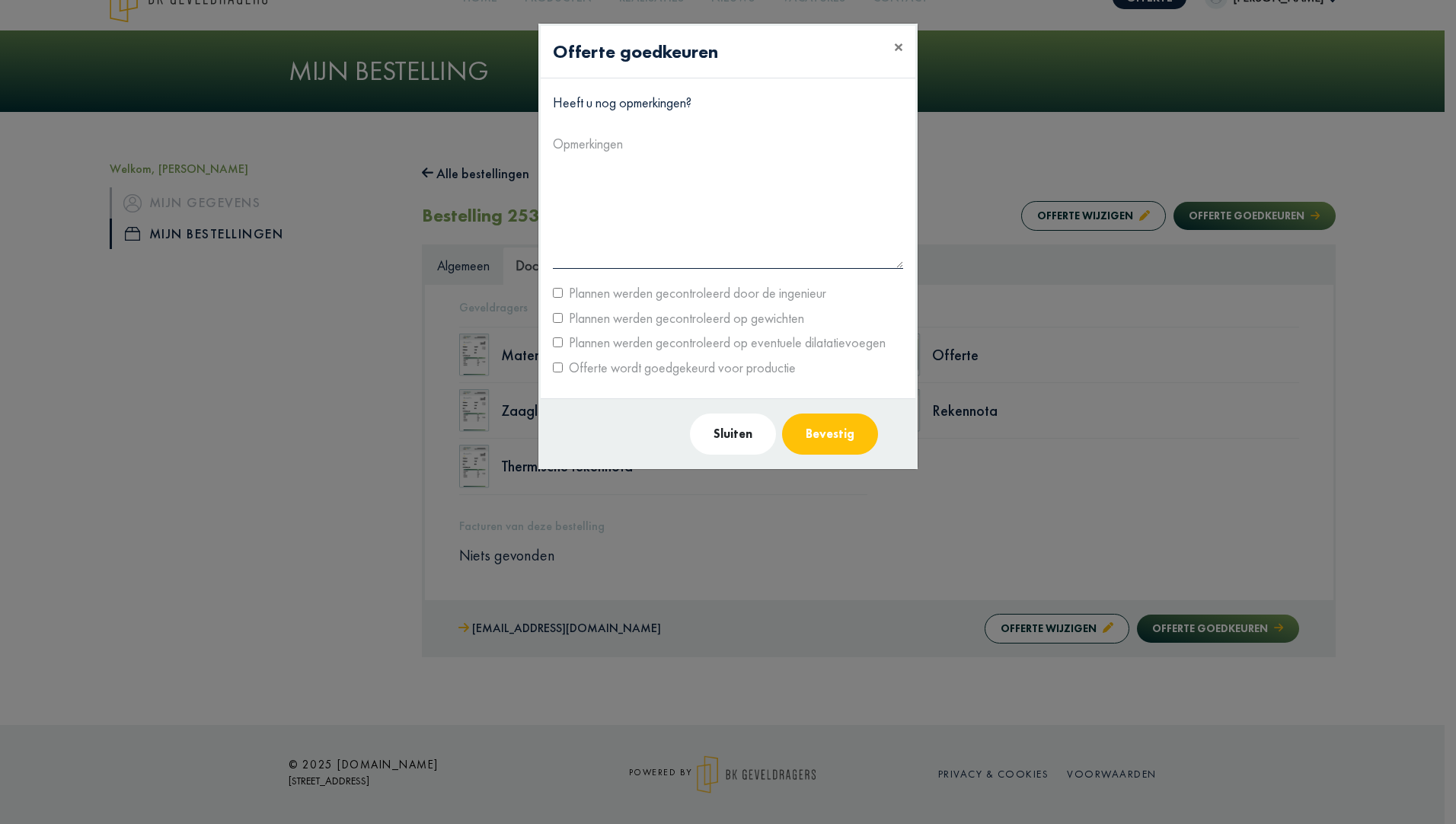
click at [804, 428] on button "Bevestig" at bounding box center [829, 434] width 95 height 41
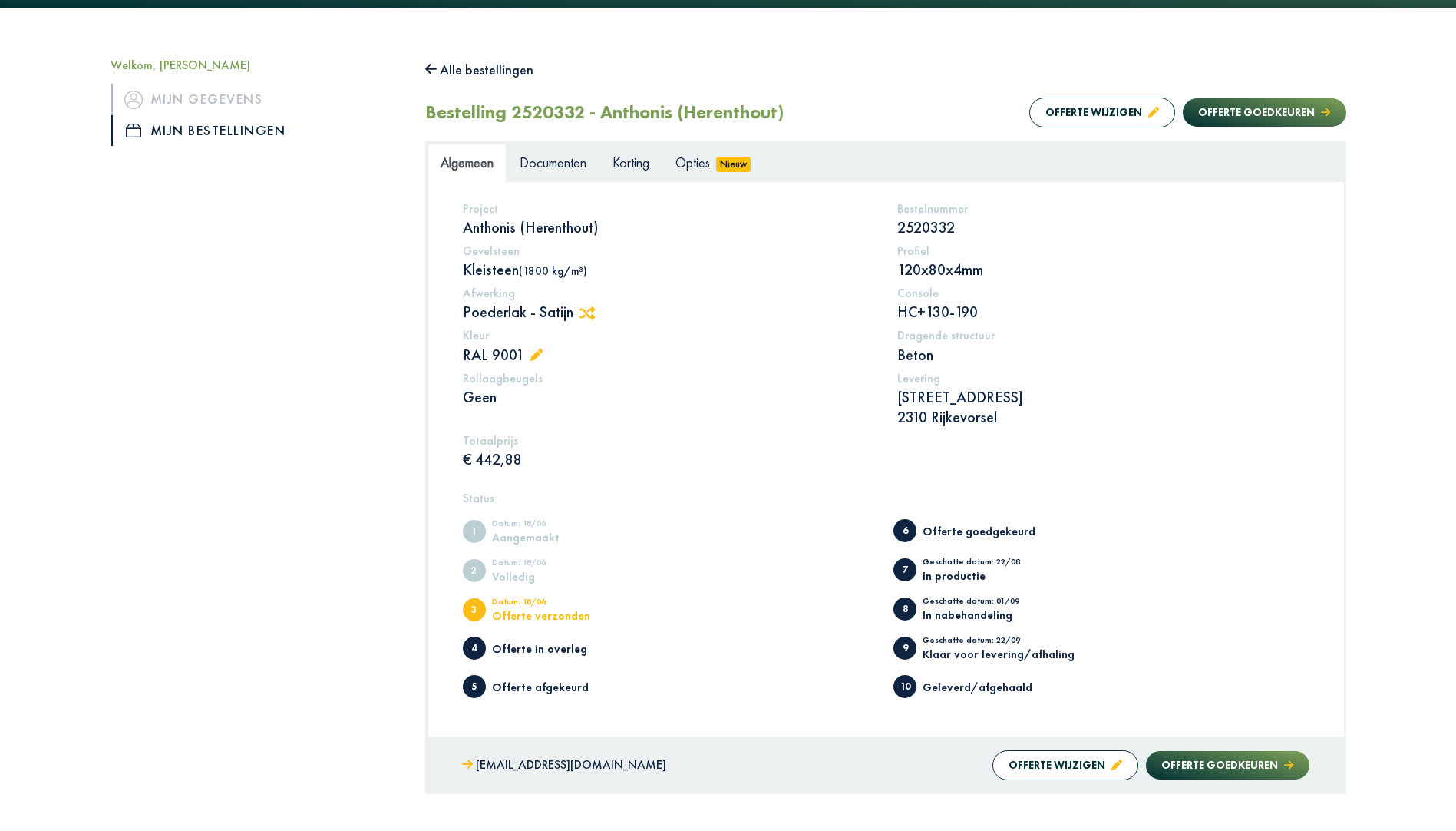
scroll to position [153, 0]
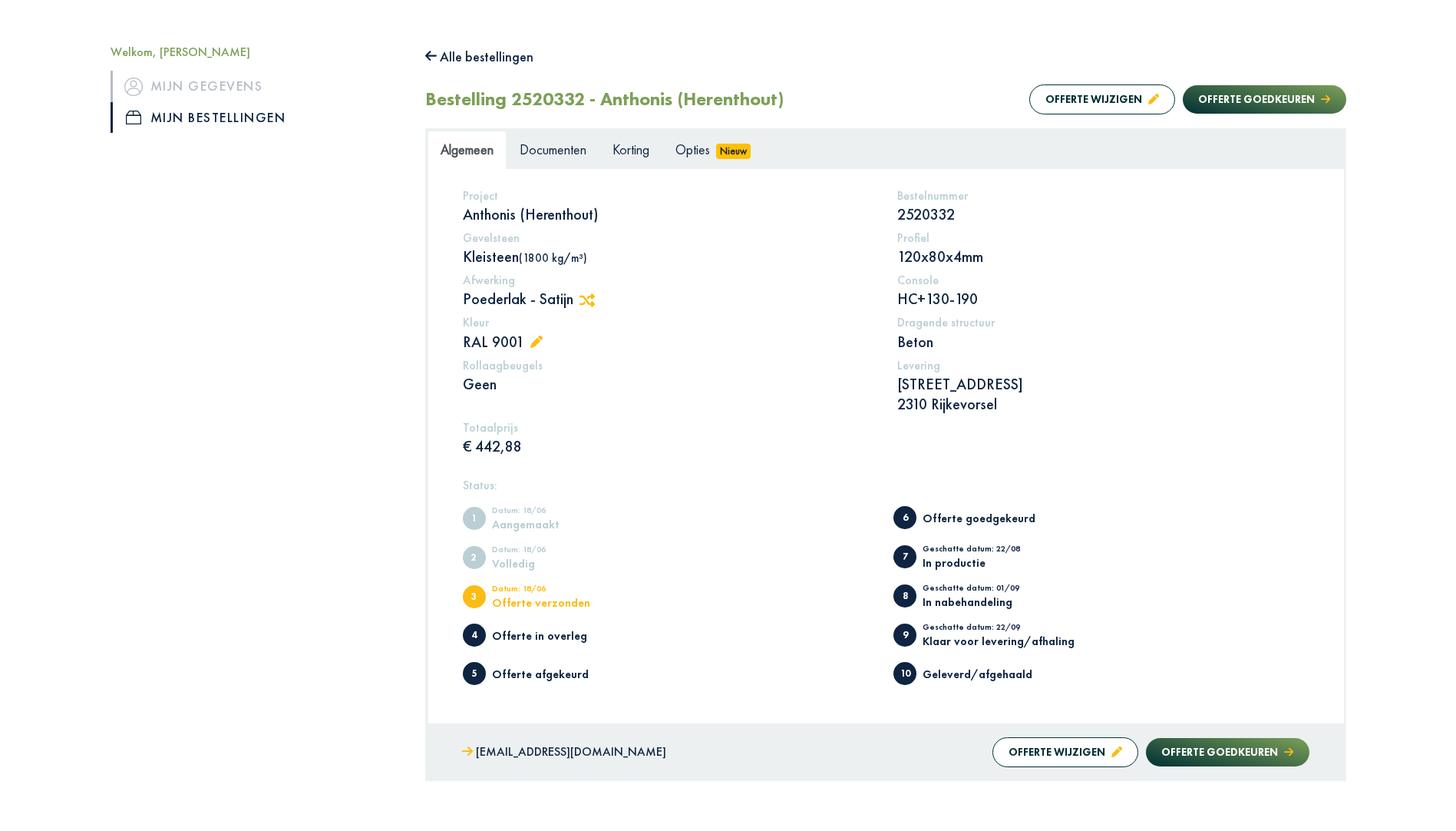
drag, startPoint x: 792, startPoint y: 94, endPoint x: 604, endPoint y: 100, distance: 188.1
click at [604, 100] on div "Bestelling 2520332 - Anthonis (Herenthout) Offerte wijzigen Offerte goedkeuren" at bounding box center [886, 99] width 921 height 35
click at [604, 100] on h2 "Bestelling 2520332 - Anthonis (Herenthout)" at bounding box center [605, 99] width 359 height 22
drag, startPoint x: 603, startPoint y: 100, endPoint x: 810, endPoint y: 103, distance: 207.0
click at [810, 103] on div "Bestelling 2520332 - Anthonis (Herenthout) Offerte wijzigen Offerte goedkeuren" at bounding box center [886, 99] width 921 height 35
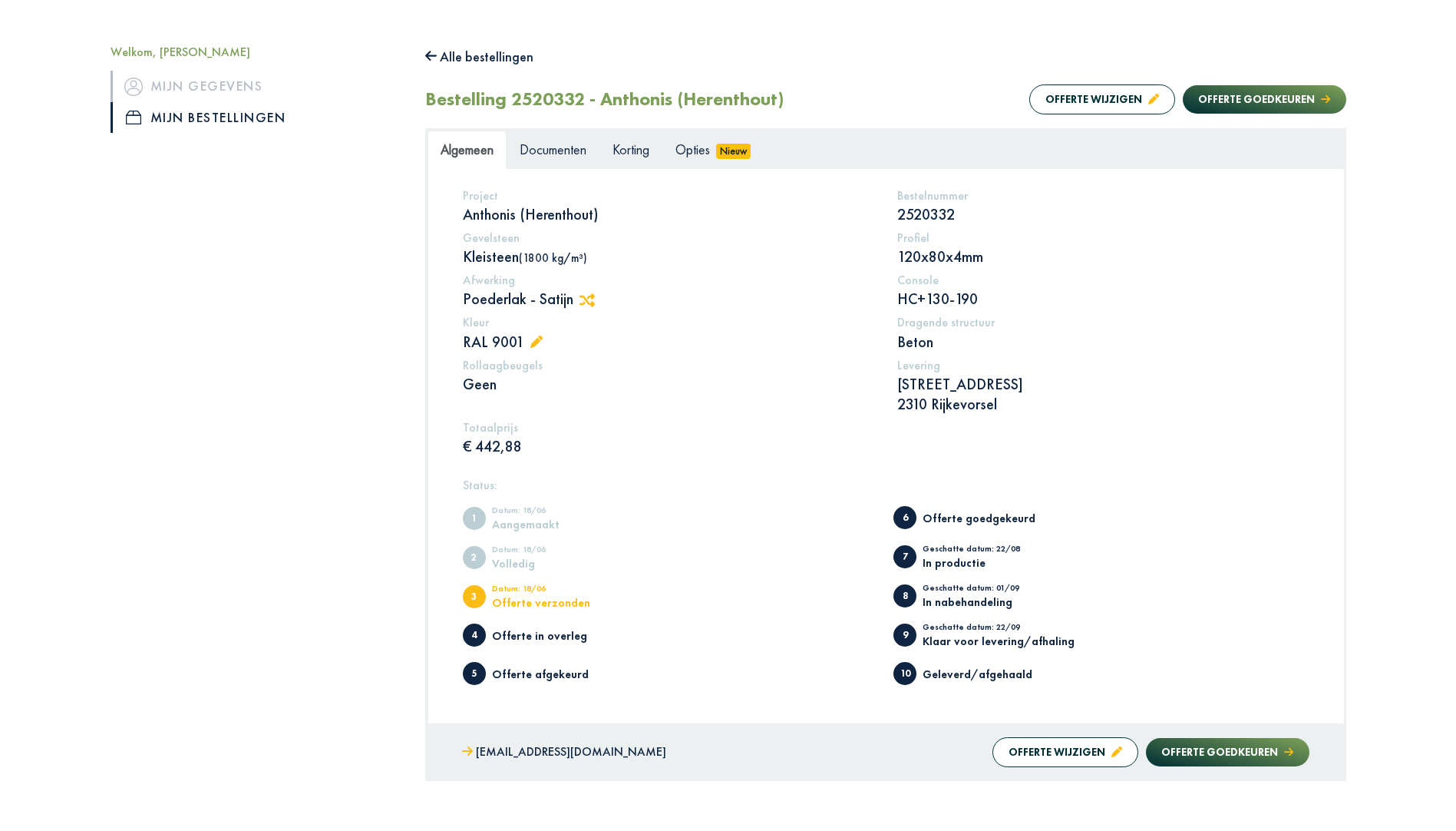
click at [810, 103] on div "Bestelling 2520332 - Anthonis (Herenthout) Offerte wijzigen Offerte goedkeuren" at bounding box center [886, 99] width 921 height 35
drag, startPoint x: 798, startPoint y: 104, endPoint x: 598, endPoint y: 101, distance: 200.0
click at [598, 101] on div "Bestelling 2520332 - Anthonis (Herenthout) Offerte wijzigen Offerte goedkeuren" at bounding box center [886, 99] width 921 height 35
click at [602, 101] on h2 "Bestelling 2520332 - Anthonis (Herenthout)" at bounding box center [605, 99] width 359 height 22
drag, startPoint x: 602, startPoint y: 101, endPoint x: 803, endPoint y: 100, distance: 201.0
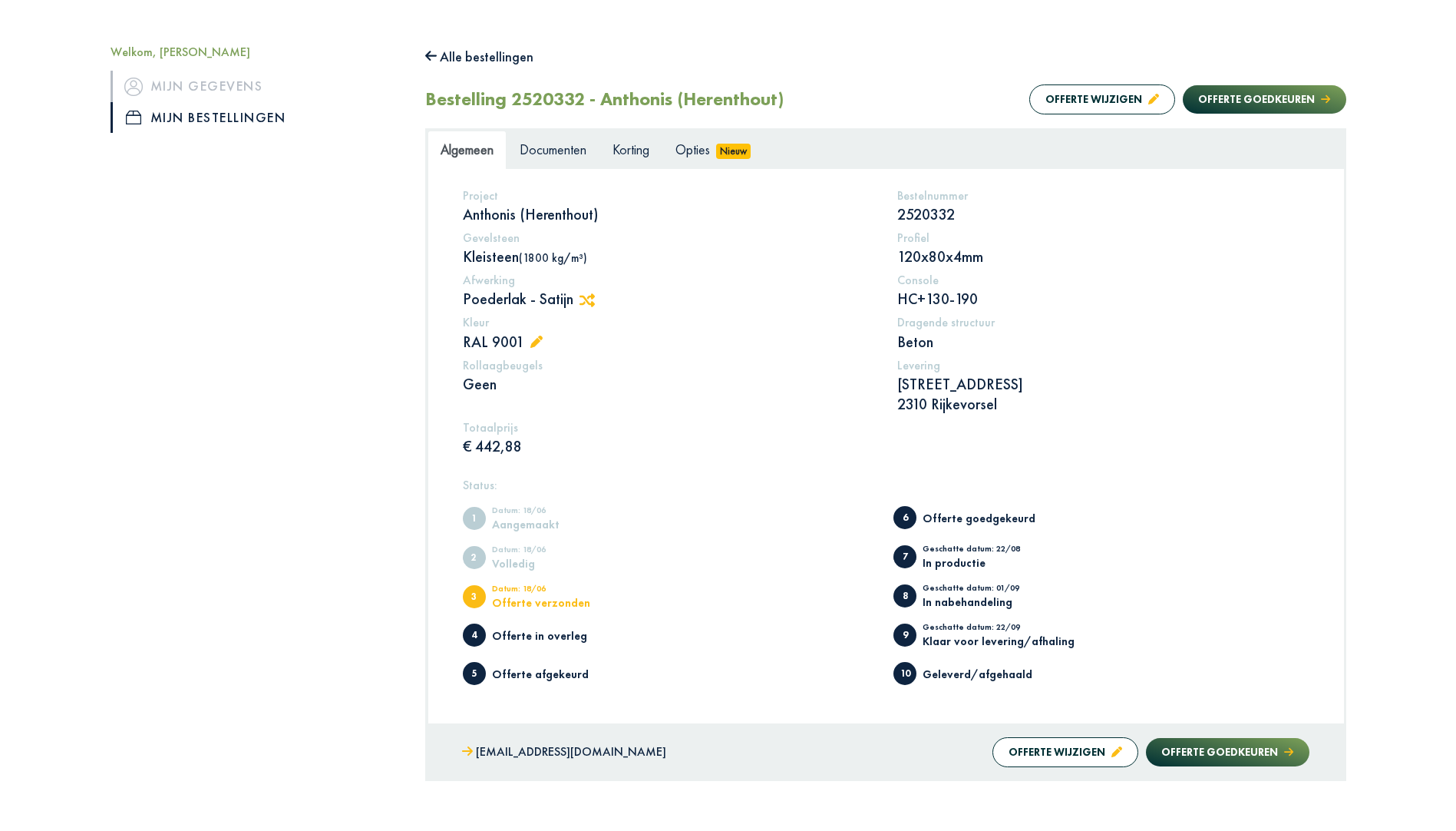
click at [803, 100] on div "Bestelling 2520332 - Anthonis (Herenthout) Offerte wijzigen Offerte goedkeuren" at bounding box center [886, 99] width 921 height 35
click at [581, 152] on span "Documenten" at bounding box center [552, 149] width 66 height 18
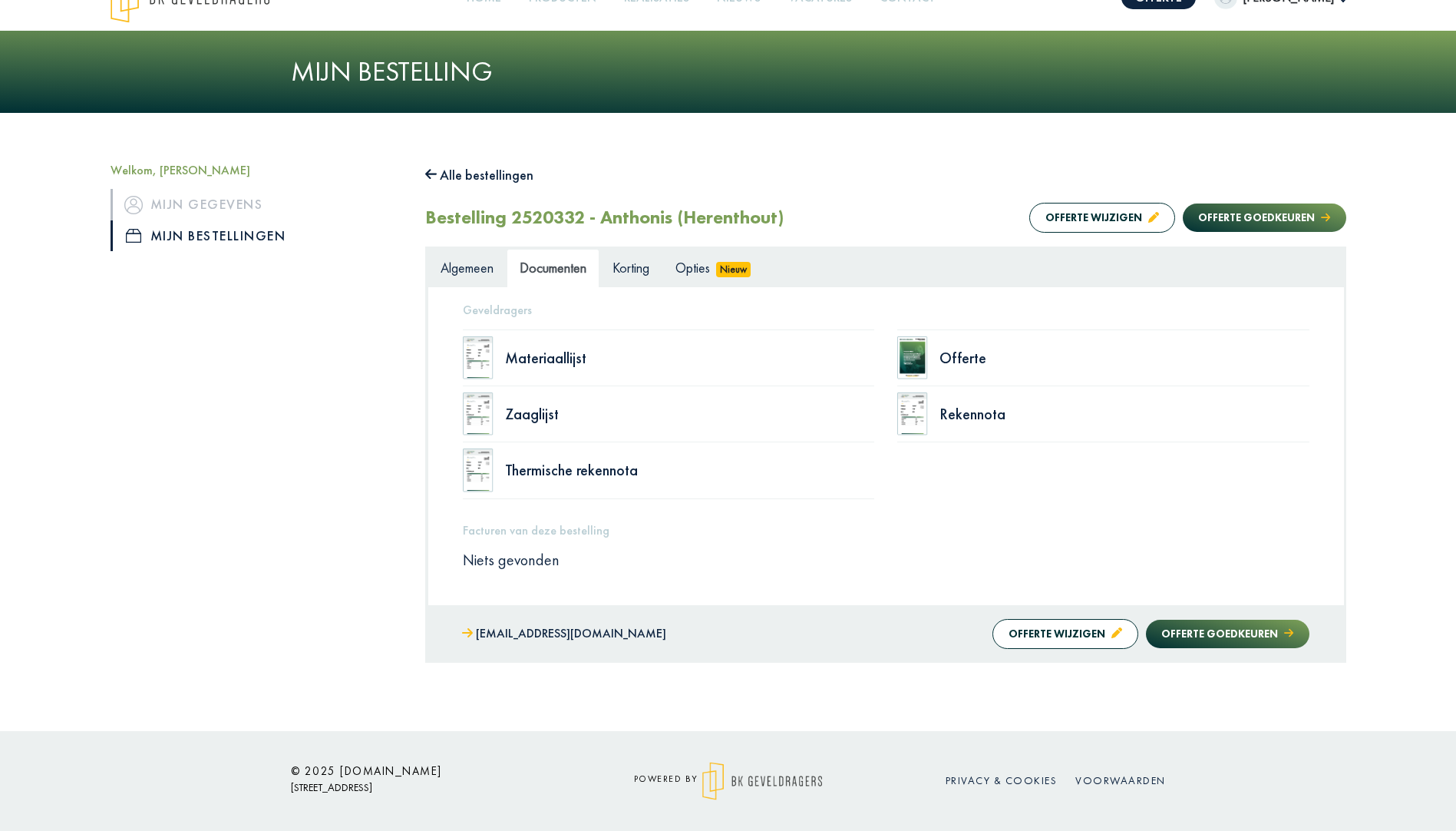
scroll to position [36, 0]
click at [631, 149] on div "Welkom, Dennis Mijn gegevens Mijn bestellingen Alle bestellingen Bestelling 252…" at bounding box center [728, 422] width 1456 height 617
click at [610, 281] on link "Korting" at bounding box center [631, 267] width 63 height 38
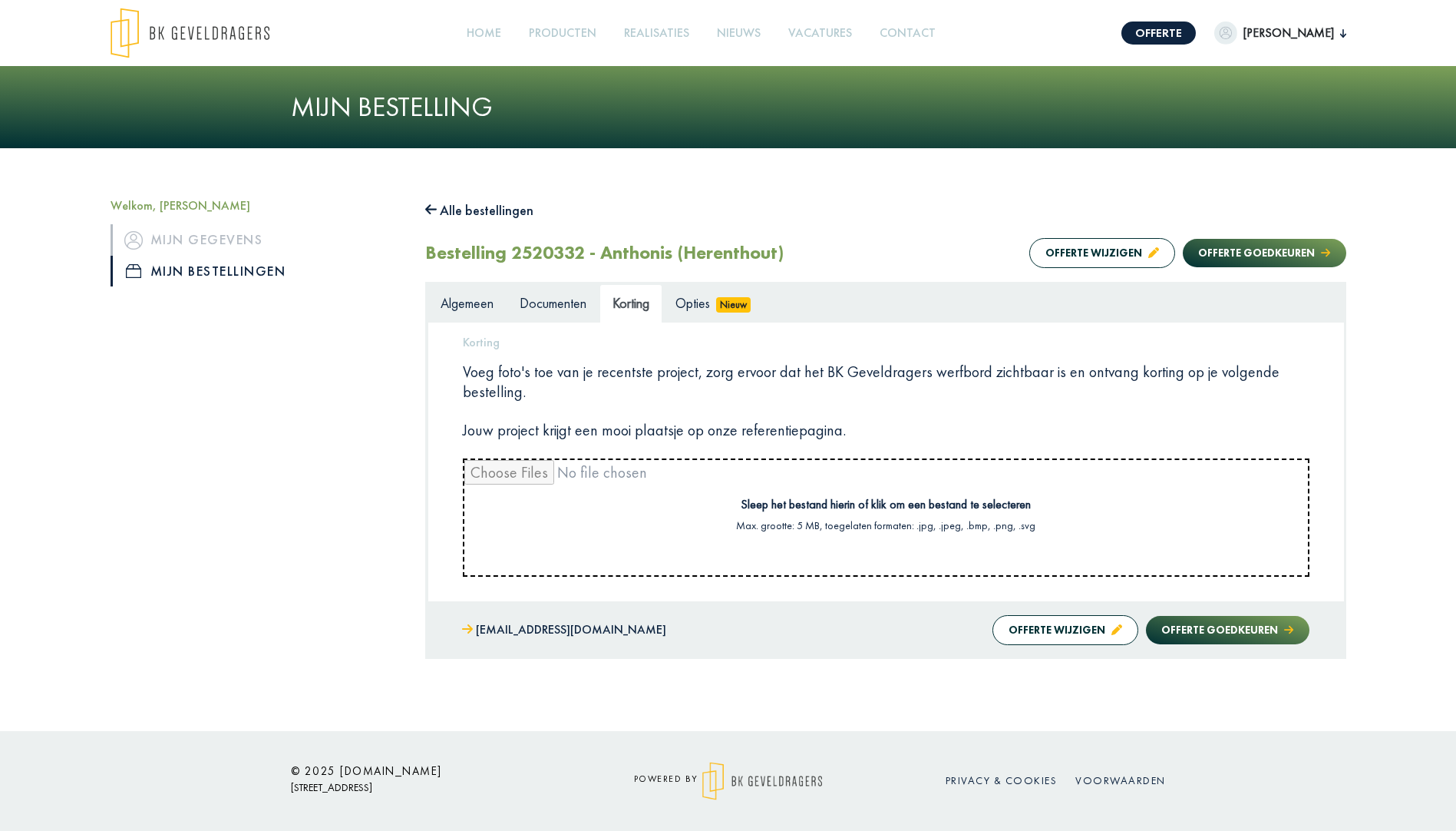
scroll to position [0, 0]
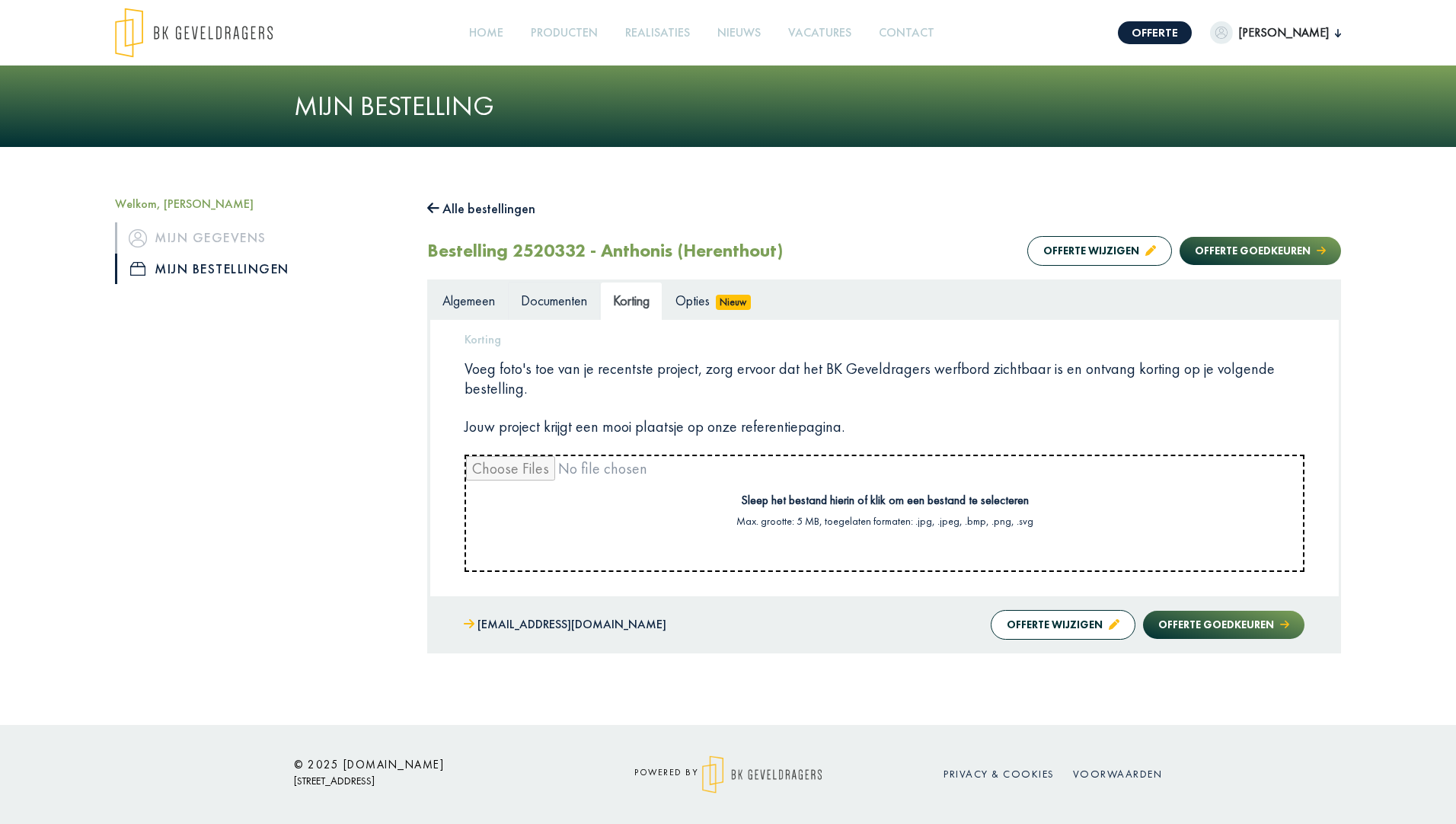
click at [559, 312] on link "Documenten" at bounding box center [553, 300] width 92 height 38
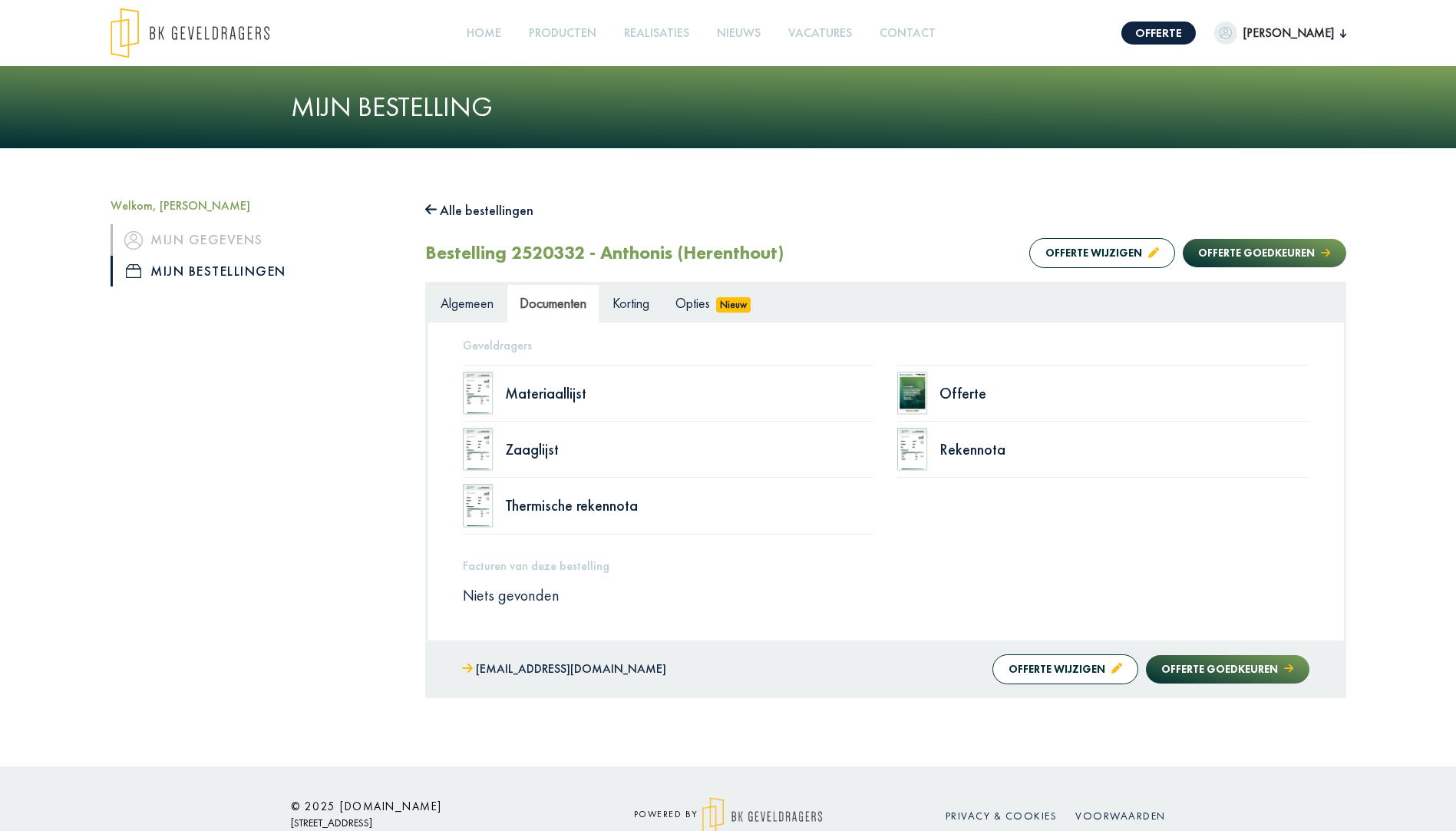
click at [478, 302] on span "Algemeen" at bounding box center [466, 303] width 53 height 18
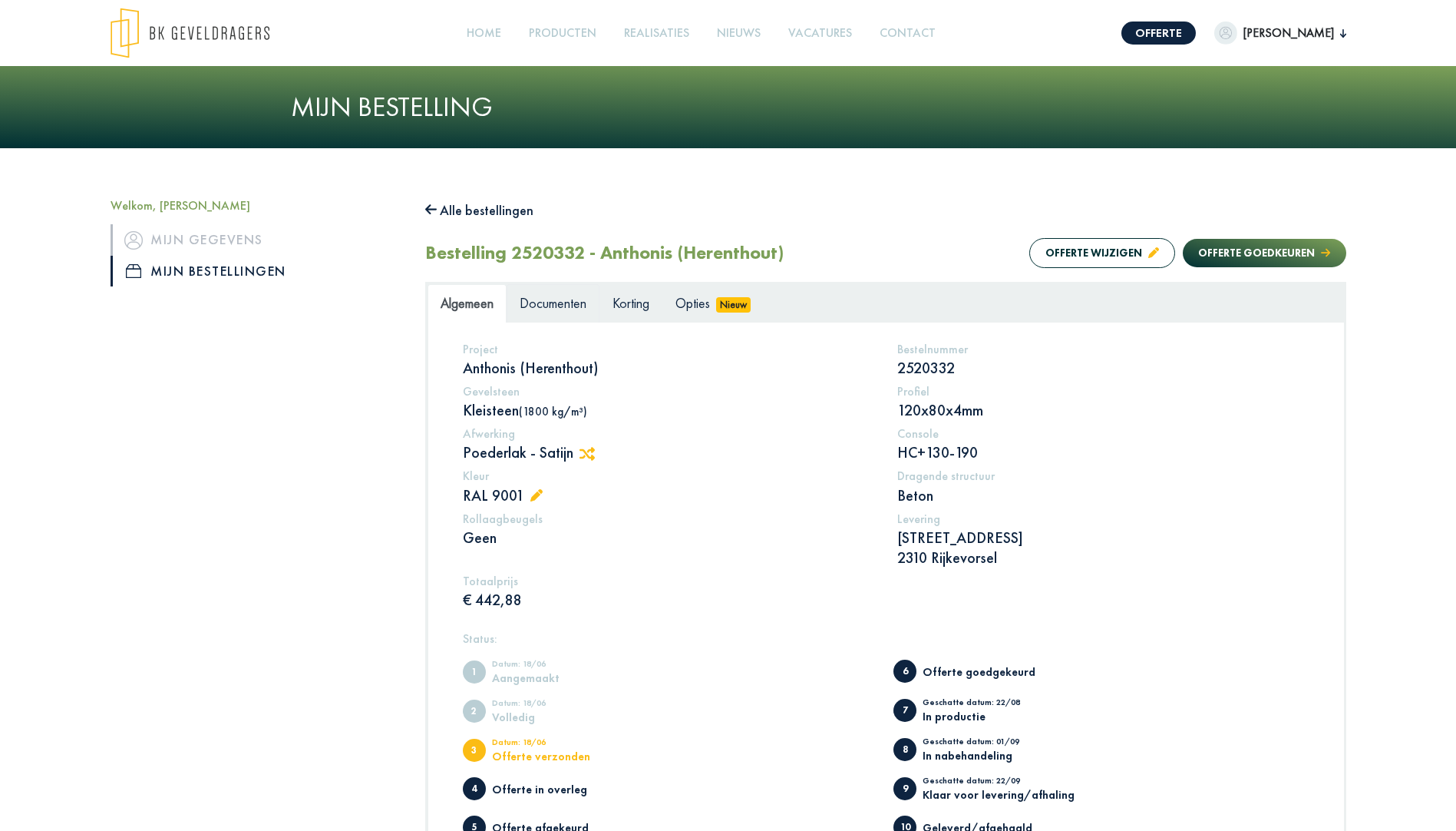
click at [546, 302] on span "Documenten" at bounding box center [552, 303] width 66 height 18
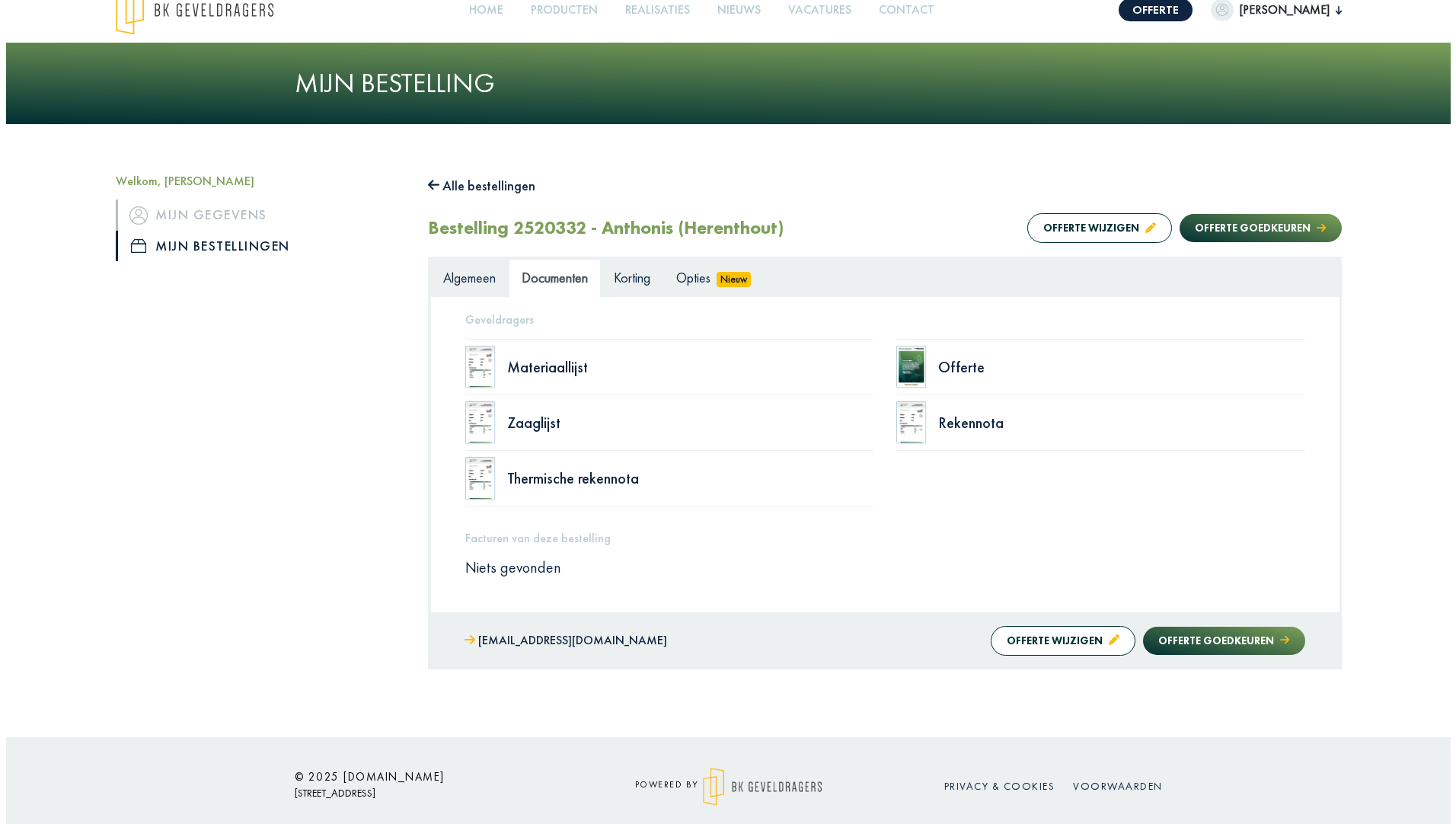
scroll to position [35, 0]
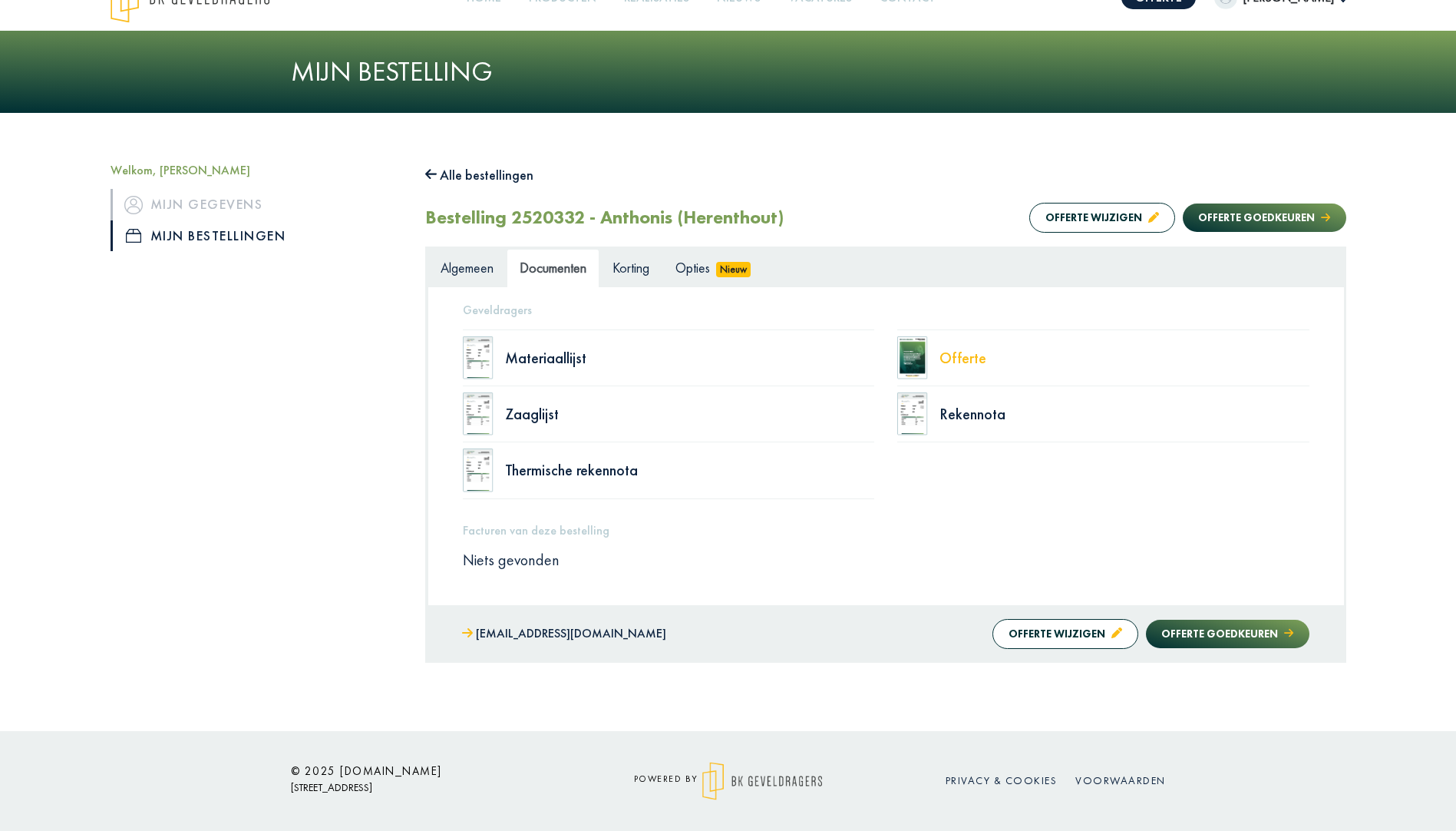
click at [990, 363] on div "Offerte" at bounding box center [1124, 358] width 370 height 15
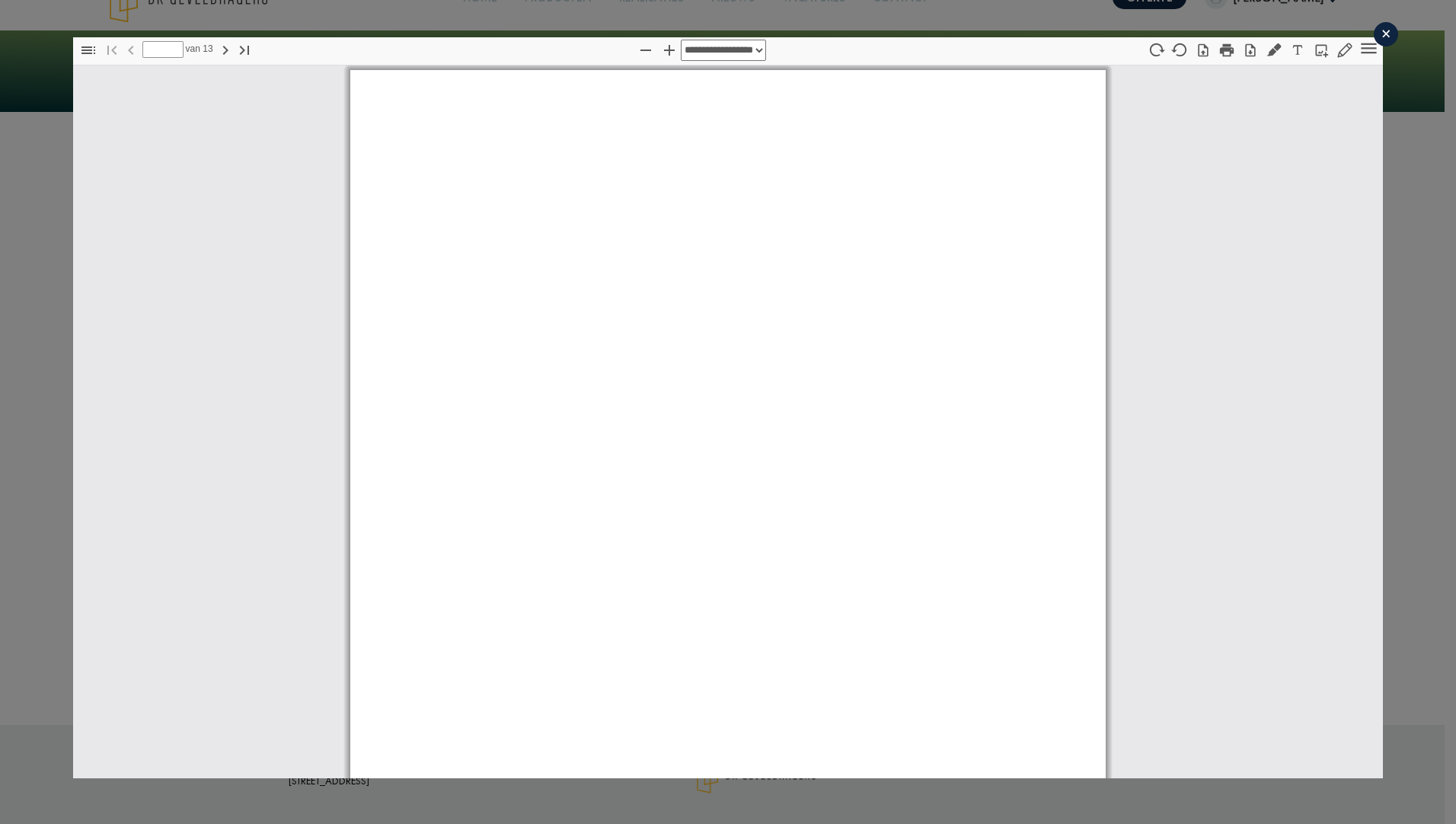
type input "*"
select select "****"
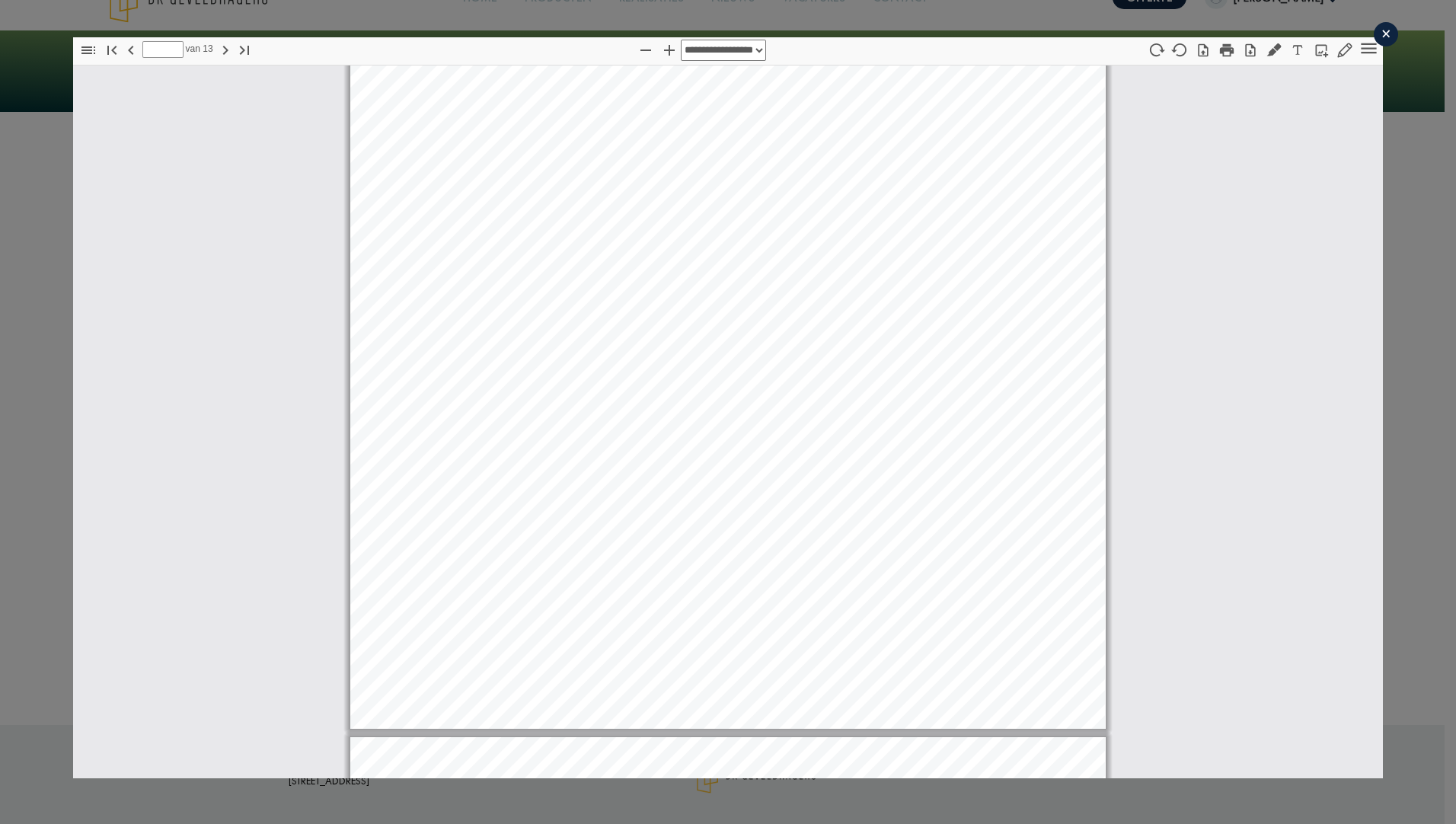
scroll to position [2520, 0]
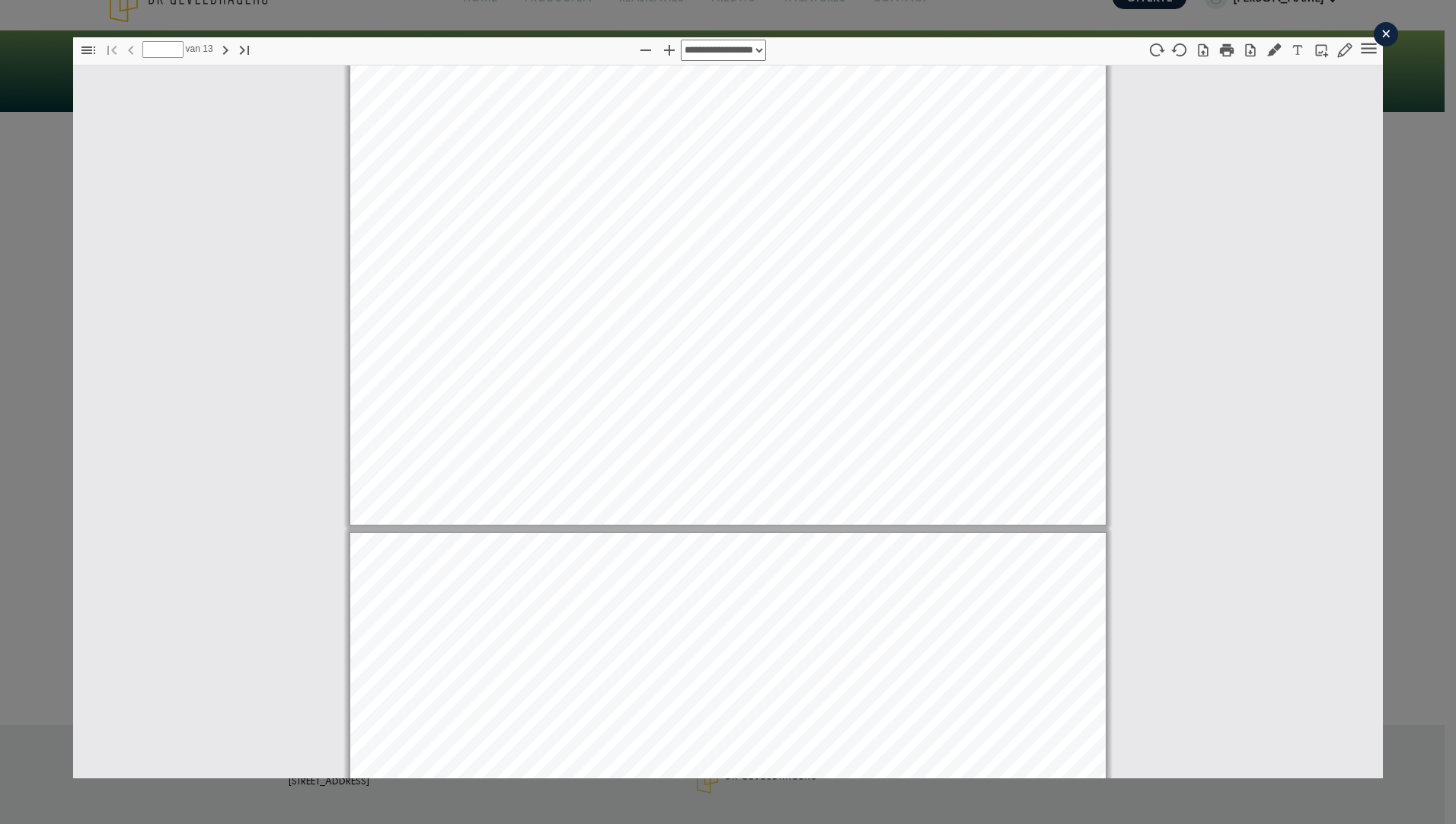
type input "*"
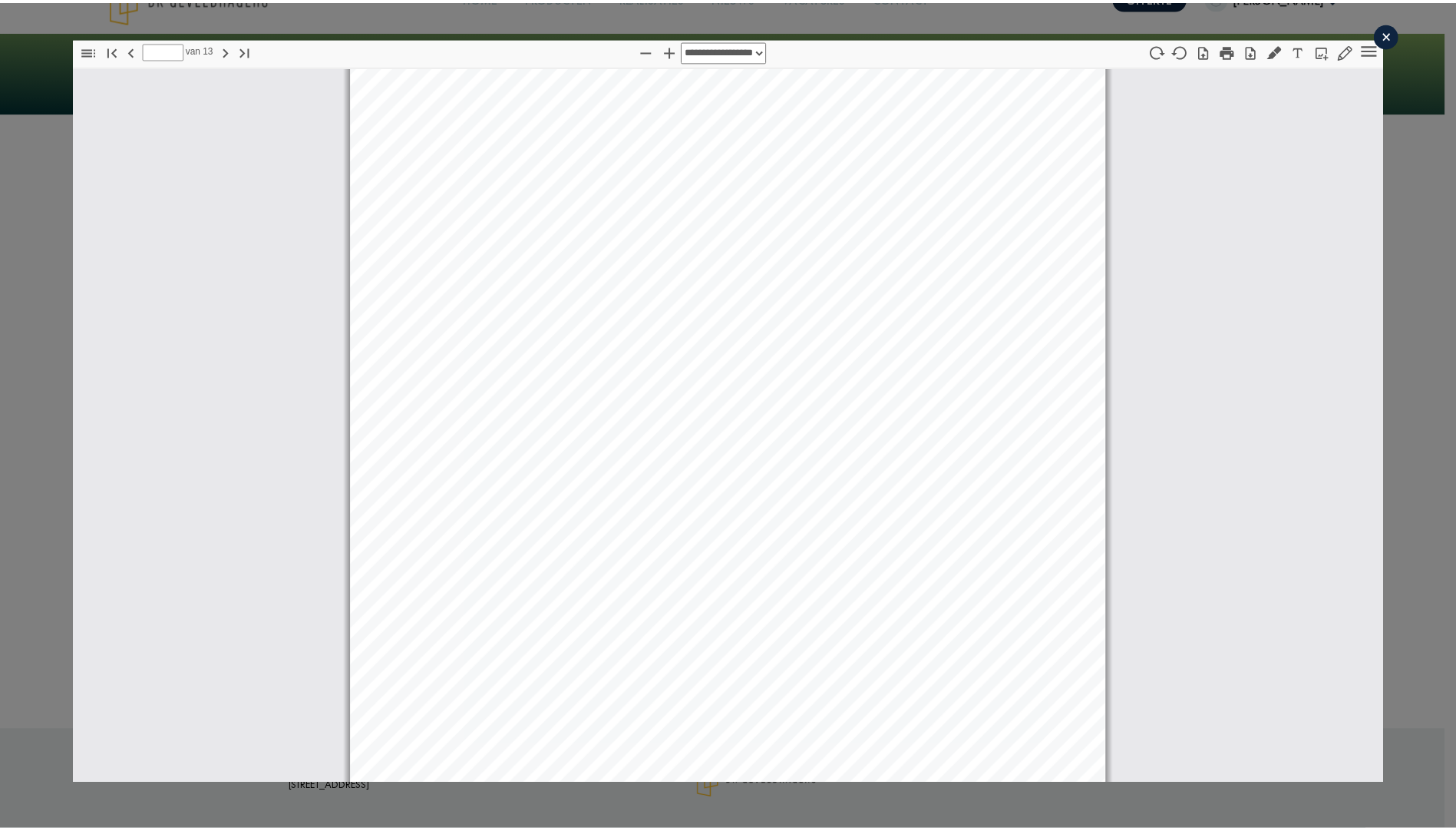
scroll to position [2465, 0]
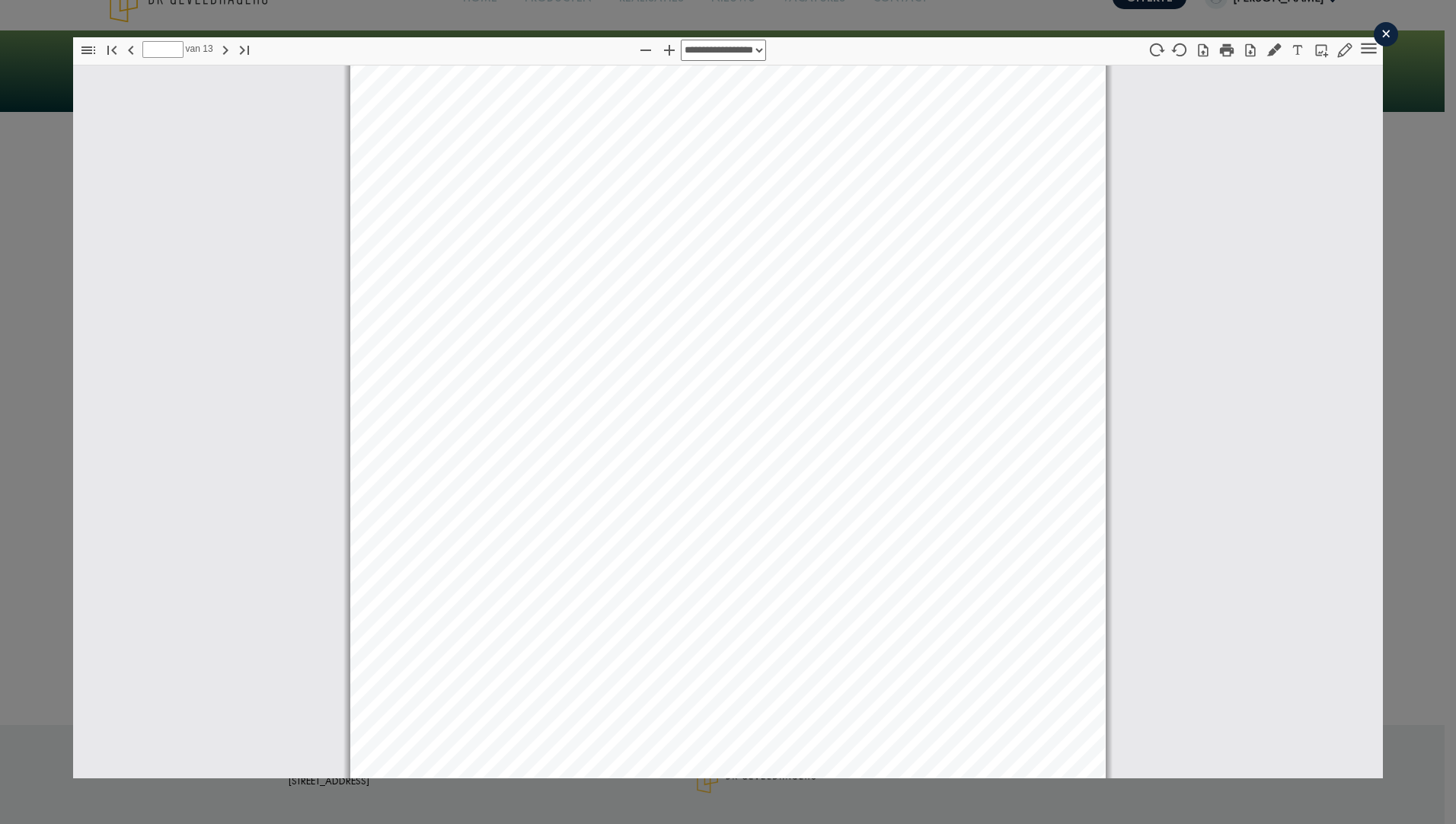
click at [1377, 31] on div "×" at bounding box center [1386, 34] width 24 height 24
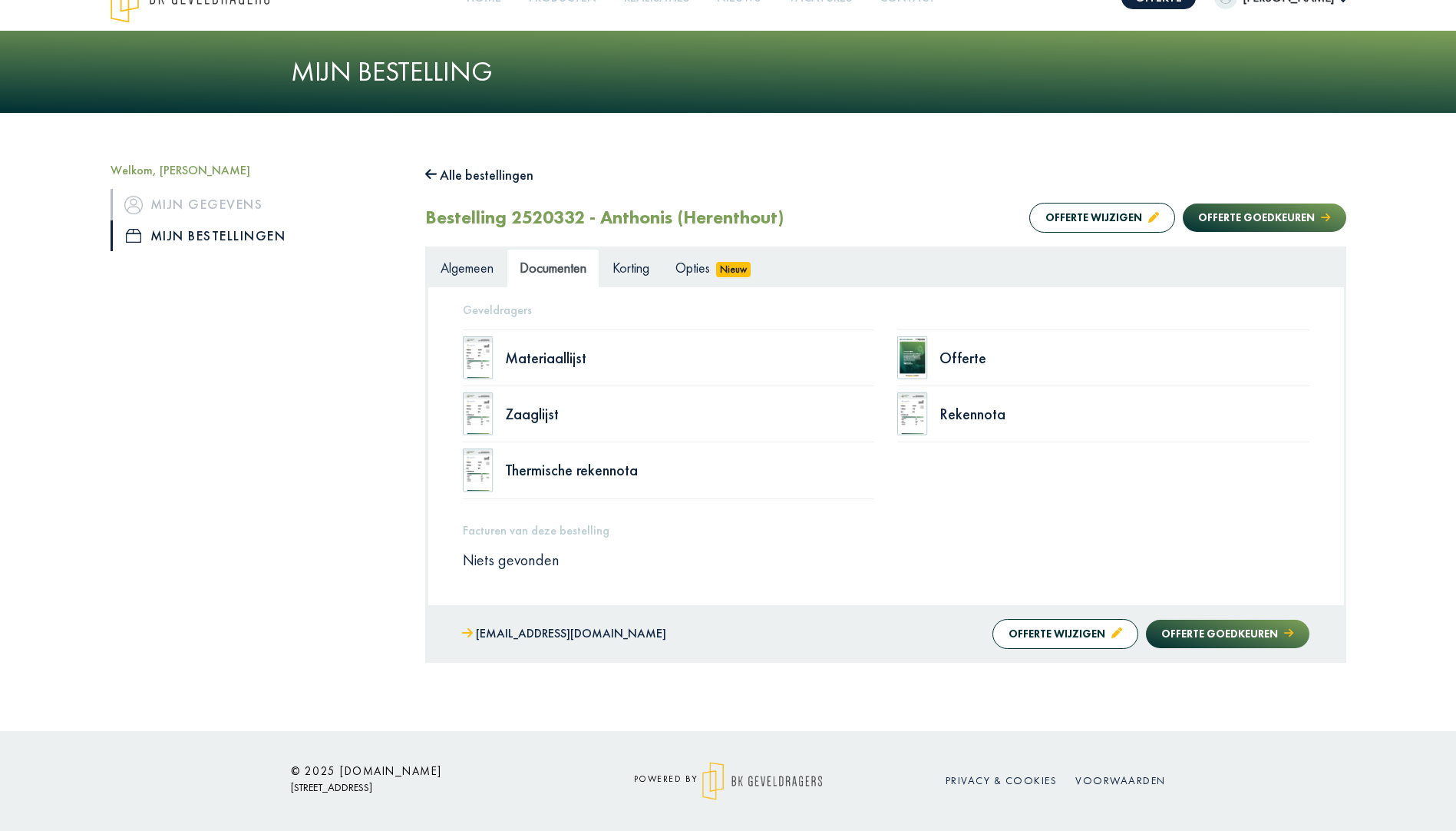
click at [1382, 172] on div "Welkom, Dennis Mijn gegevens Mijn bestellingen Alle bestellingen Bestelling 252…" at bounding box center [728, 422] width 1456 height 617
click at [1265, 639] on button "Offerte goedkeuren" at bounding box center [1227, 634] width 163 height 28
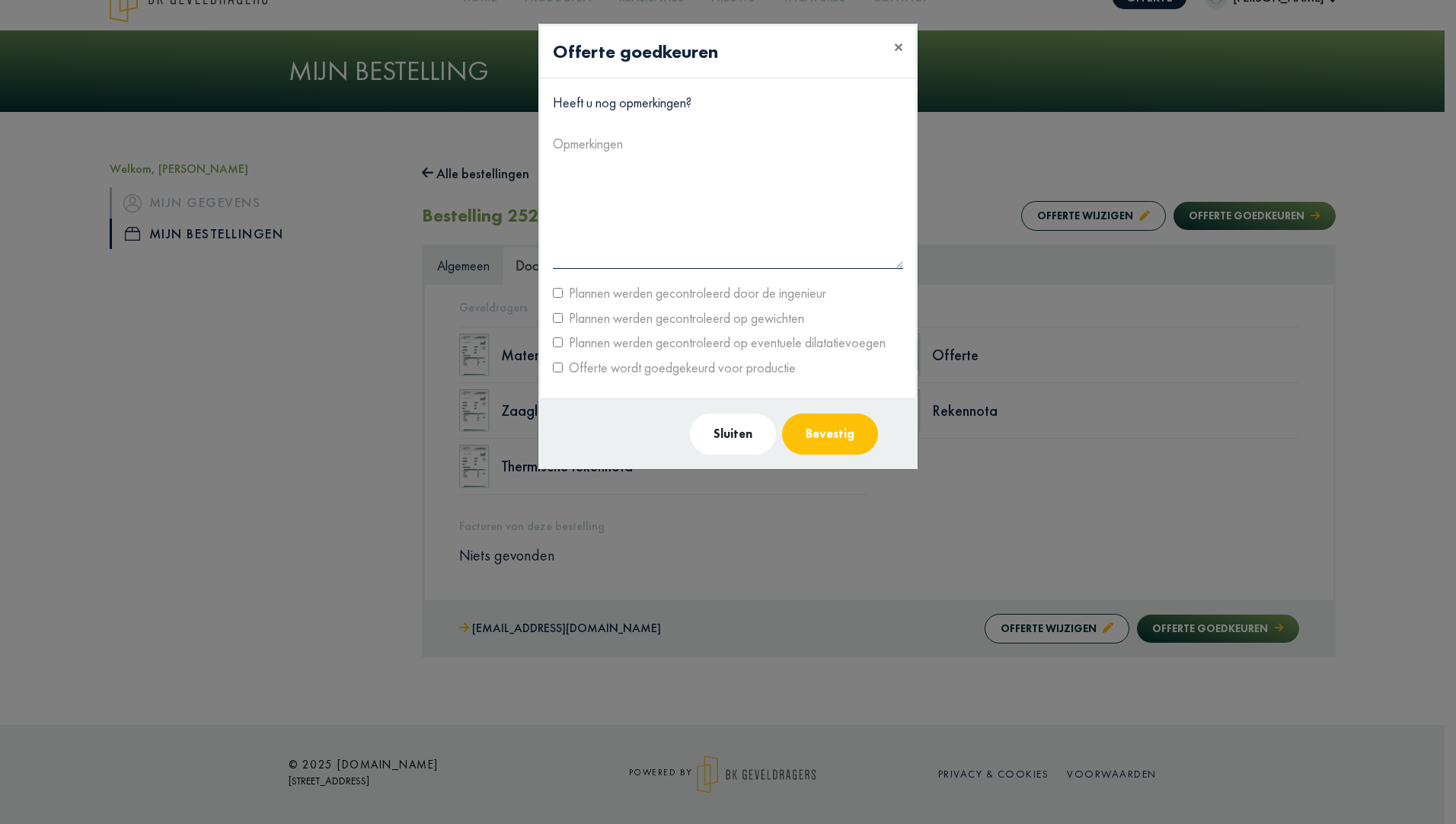
drag, startPoint x: 577, startPoint y: 297, endPoint x: 586, endPoint y: 309, distance: 15.0
click at [577, 296] on label "Plannen werden gecontroleerd door de ingenieur" at bounding box center [694, 293] width 263 height 24
click at [589, 318] on label "Plannen werden gecontroleerd op gewichten" at bounding box center [683, 318] width 241 height 24
drag, startPoint x: 589, startPoint y: 340, endPoint x: 595, endPoint y: 353, distance: 14.3
click at [589, 339] on label "Plannen werden gecontroleerd op eventuele dilatatievoegen" at bounding box center [724, 342] width 323 height 24
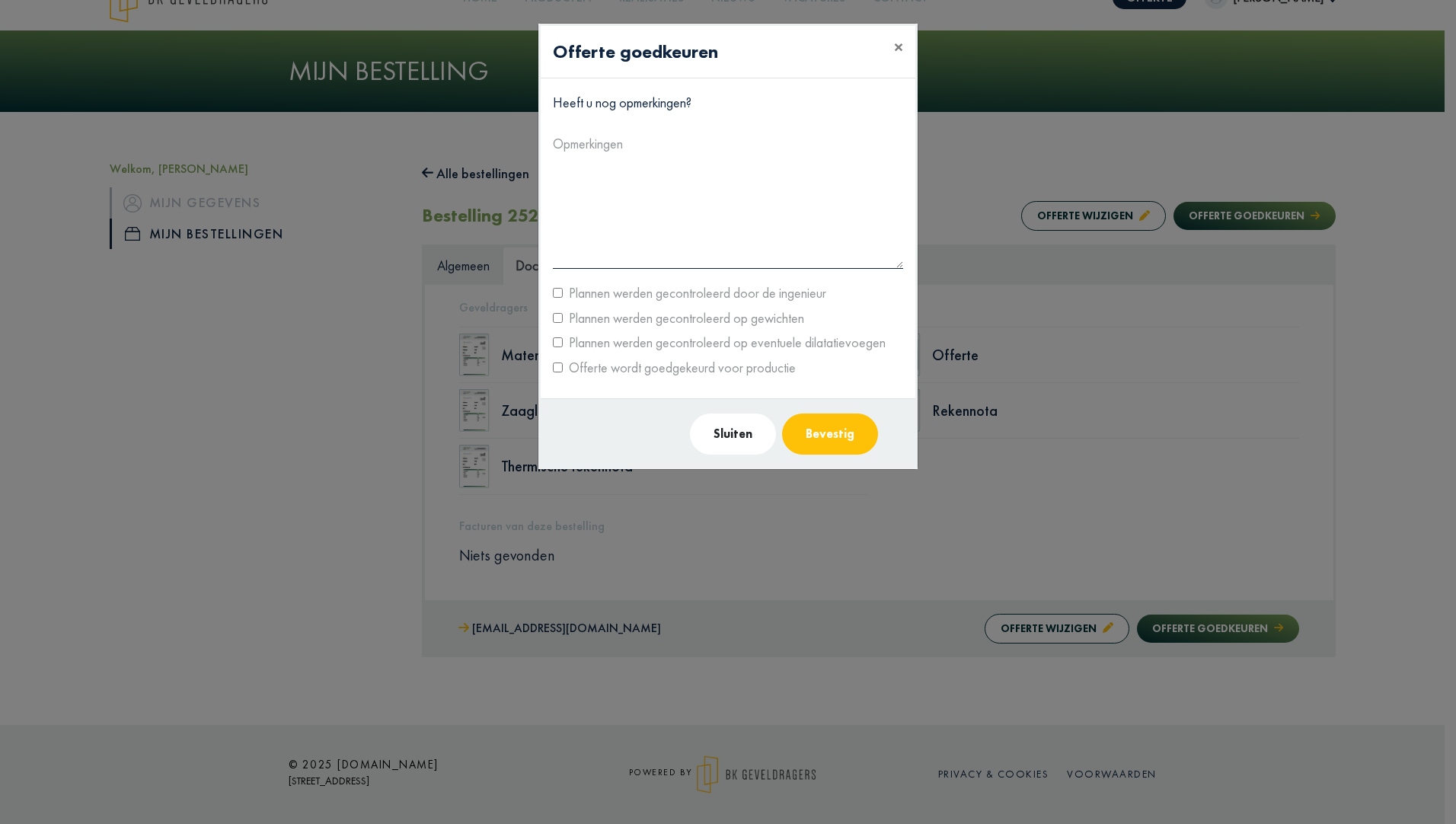
click at [596, 366] on label "Offerte wordt goedgekeurd voor productie" at bounding box center [678, 368] width 233 height 24
click at [818, 428] on button "Bevestig" at bounding box center [829, 434] width 95 height 41
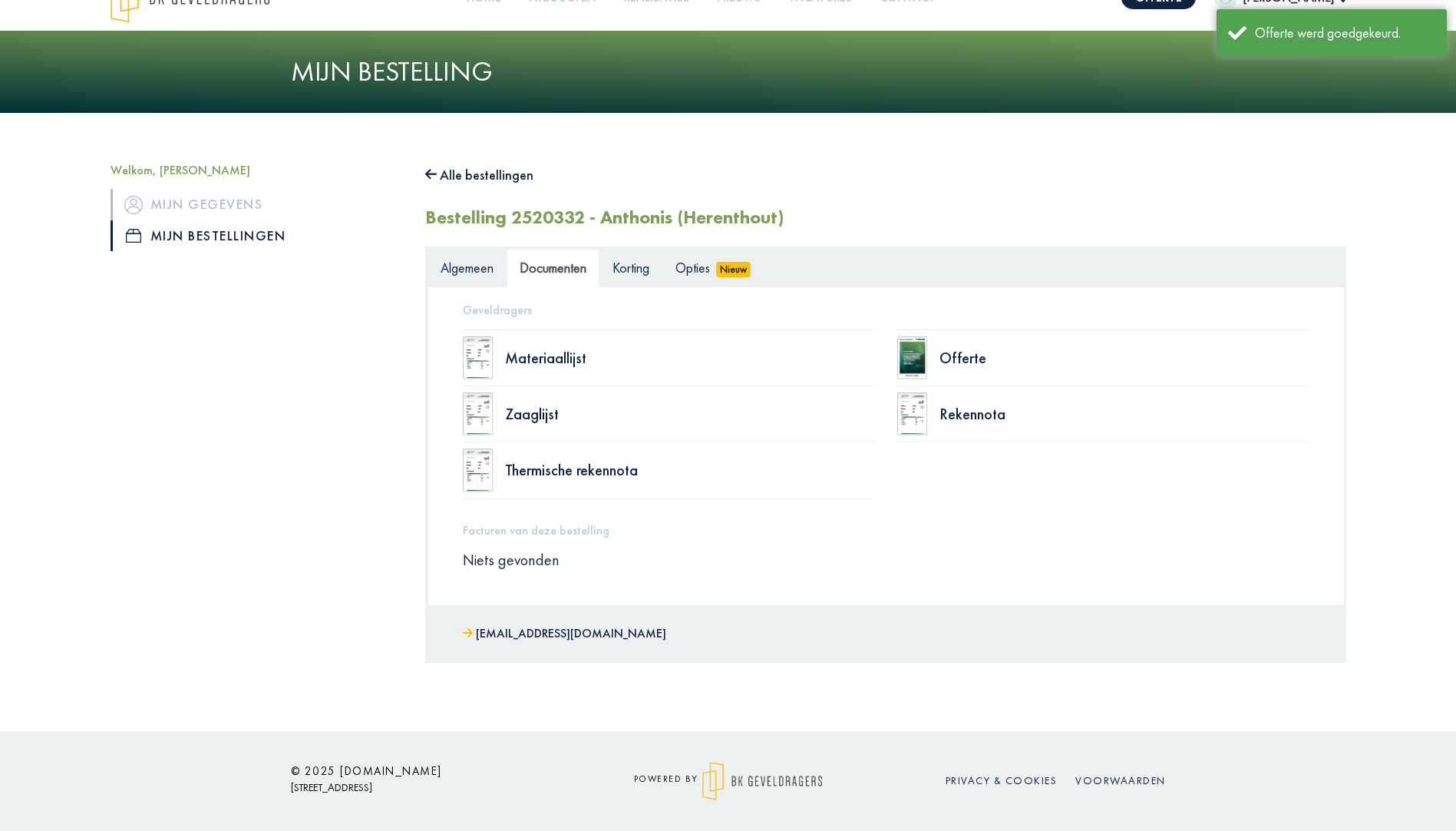
drag, startPoint x: 1268, startPoint y: 204, endPoint x: 1269, endPoint y: 217, distance: 13.0
click at [1269, 217] on div "Bestelling 2520332 - Anthonis (Herenthout)" at bounding box center [886, 217] width 921 height 35
click at [634, 265] on span "Korting" at bounding box center [630, 267] width 36 height 18
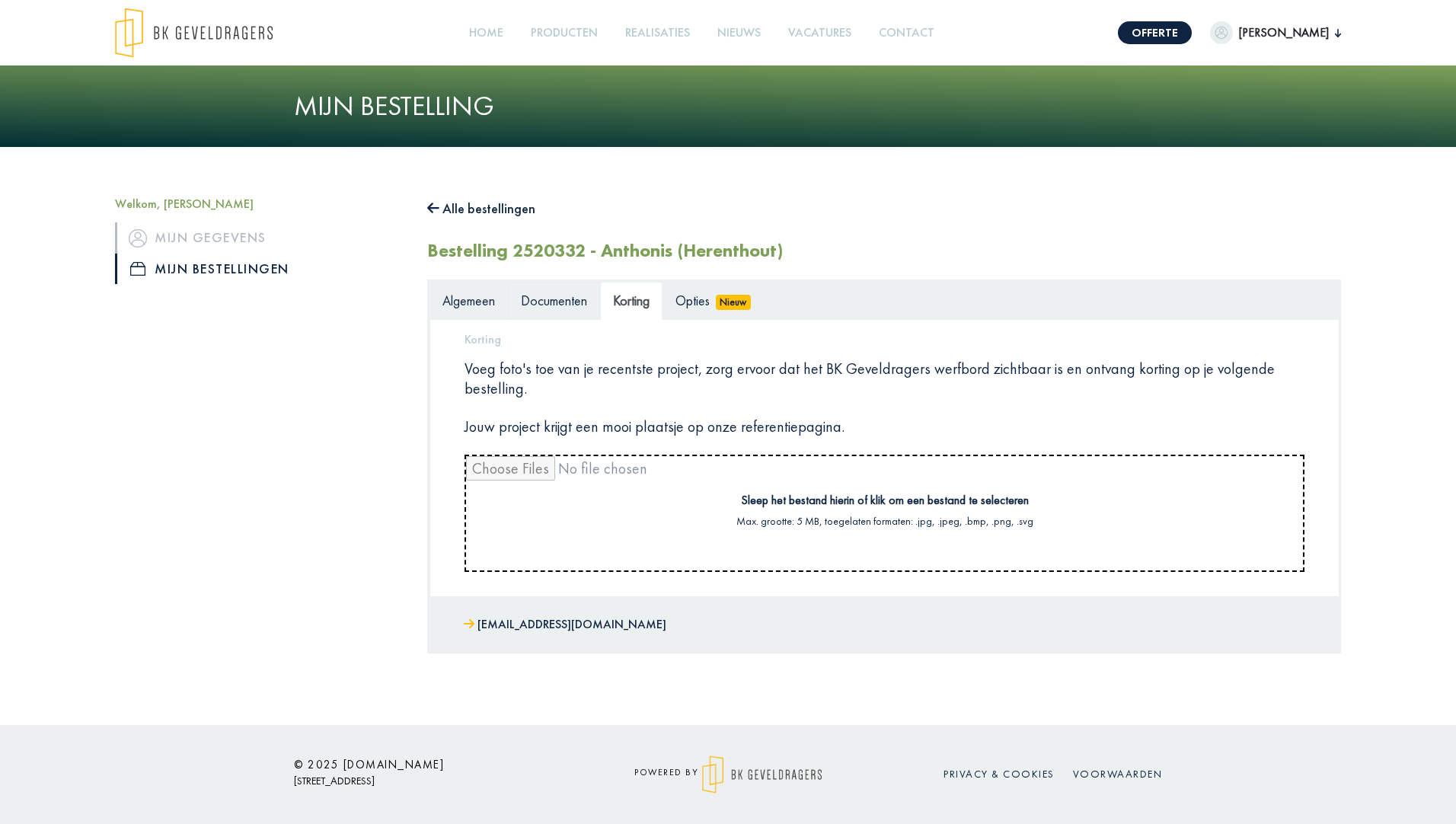
click at [554, 298] on span "Documenten" at bounding box center [553, 300] width 66 height 18
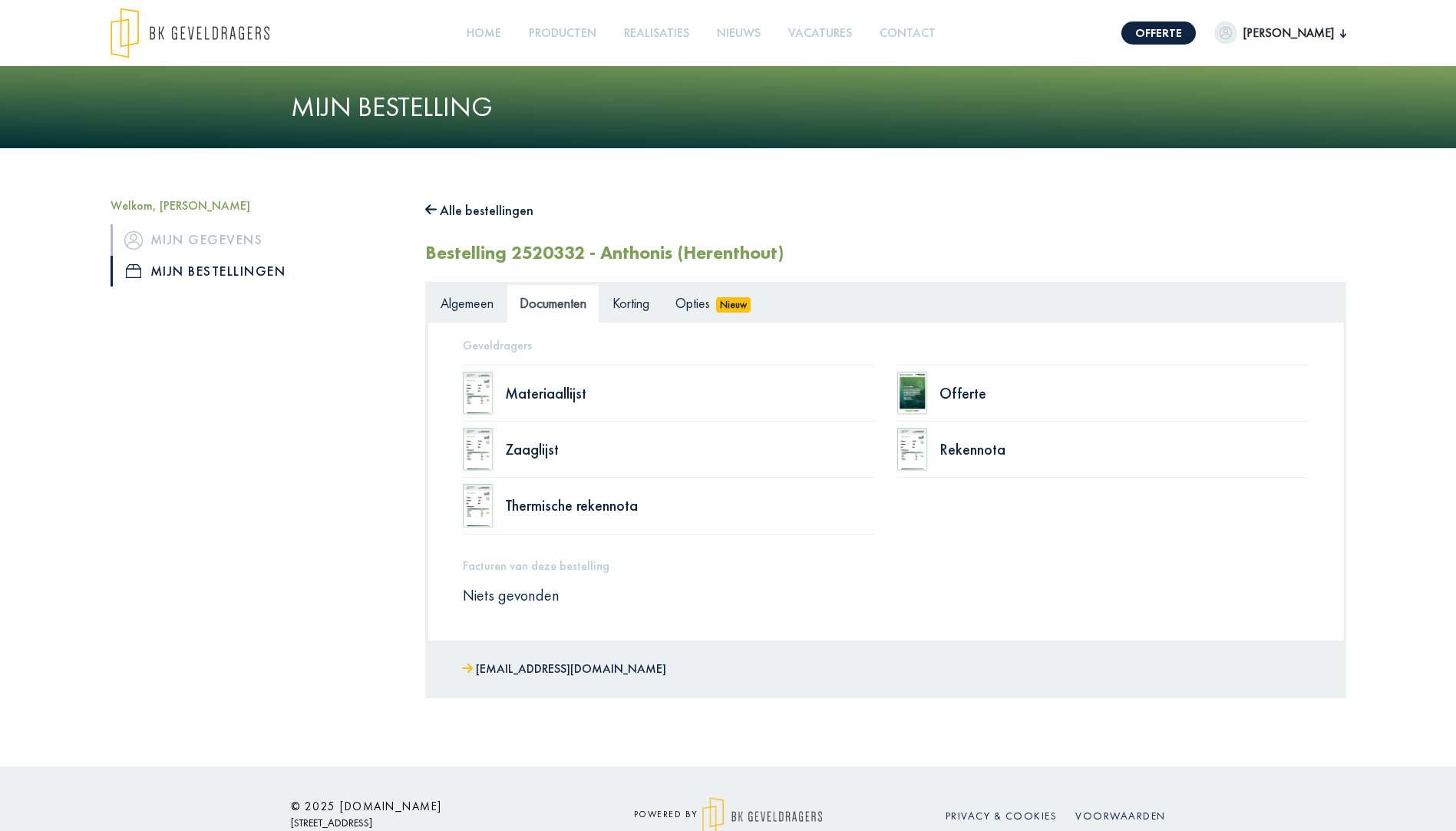
click at [289, 412] on div "Welkom, Dennis Mijn gegevens Mijn bestellingen" at bounding box center [256, 448] width 315 height 499
click at [431, 206] on icon at bounding box center [431, 209] width 12 height 10
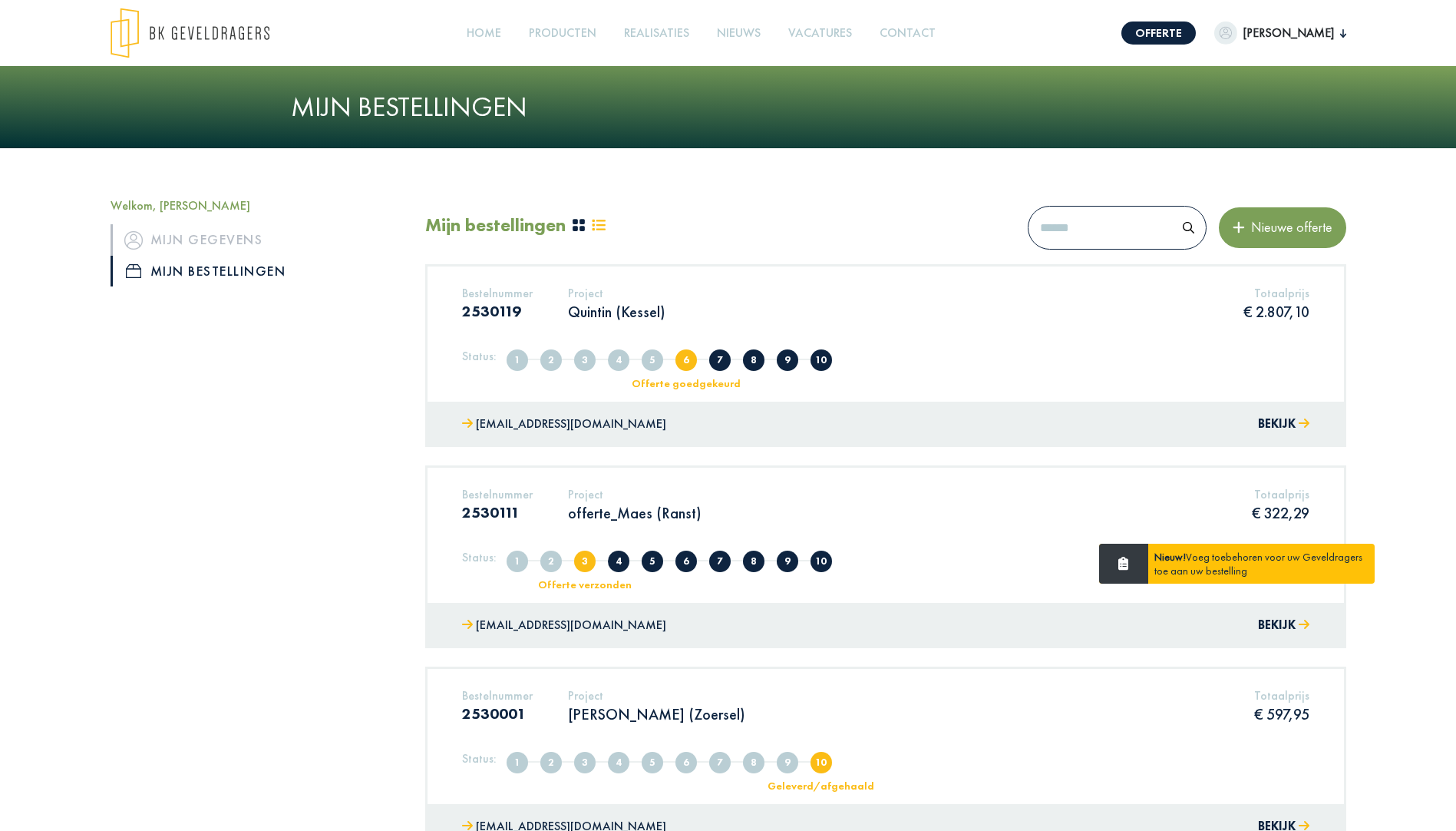
scroll to position [537, 0]
